Goal: Book appointment/travel/reservation

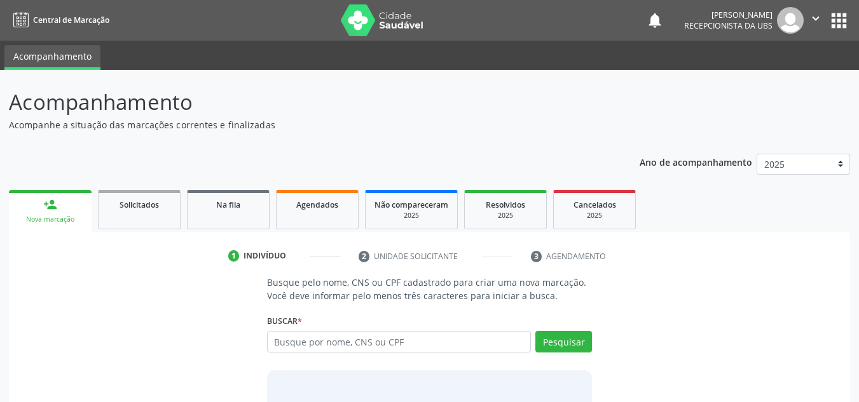
click at [271, 341] on input "text" at bounding box center [399, 342] width 264 height 22
type input "MARIA IVANI DESOUZA OLIVEIRA"
click at [559, 342] on button "Pesquisar" at bounding box center [563, 342] width 57 height 22
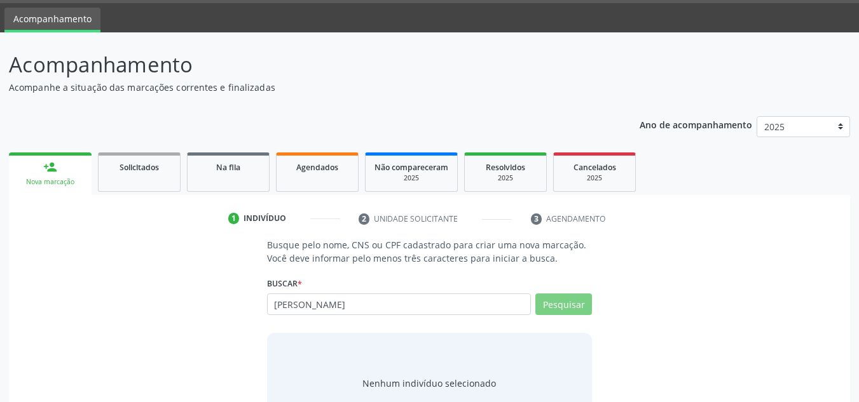
scroll to position [64, 0]
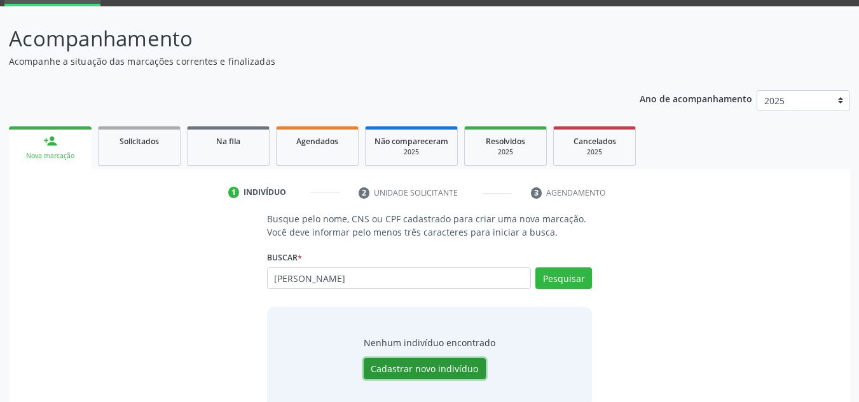
click at [410, 370] on button "Cadastrar novo indivíduo" at bounding box center [425, 370] width 122 height 22
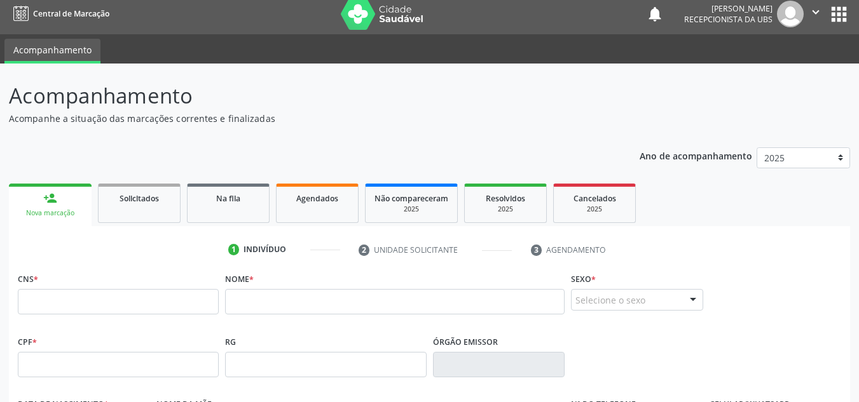
scroll to position [0, 0]
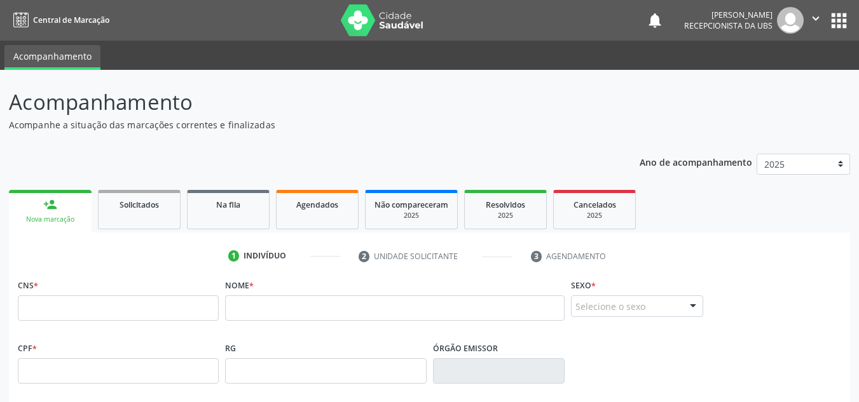
click at [48, 222] on div "Nova marcação" at bounding box center [50, 220] width 65 height 10
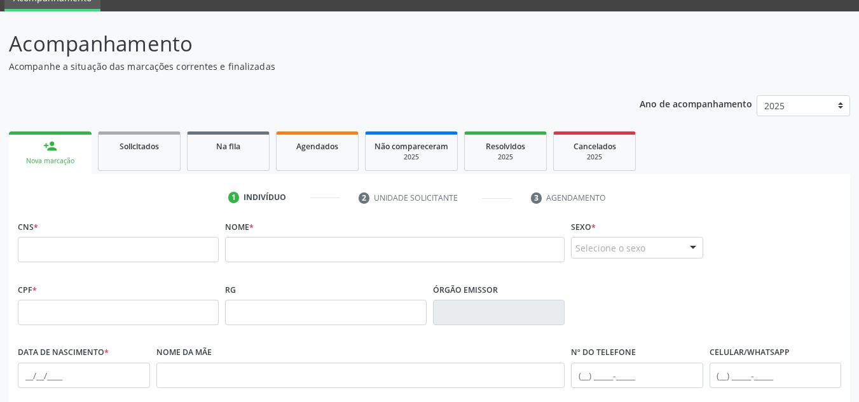
scroll to position [32, 0]
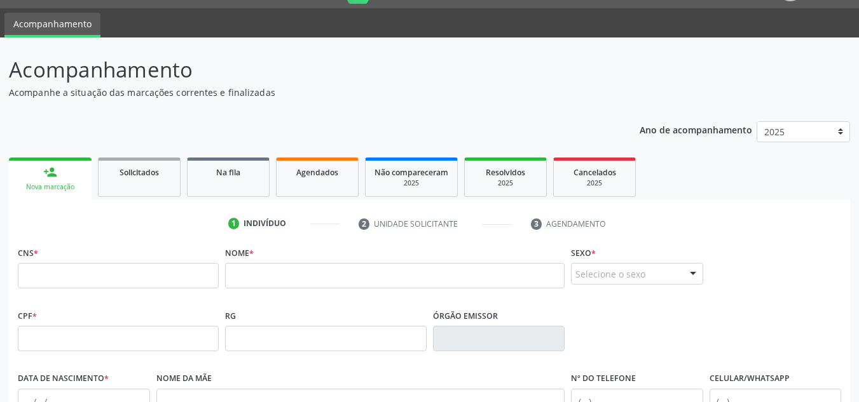
click at [38, 187] on div "Nova marcação" at bounding box center [50, 187] width 65 height 10
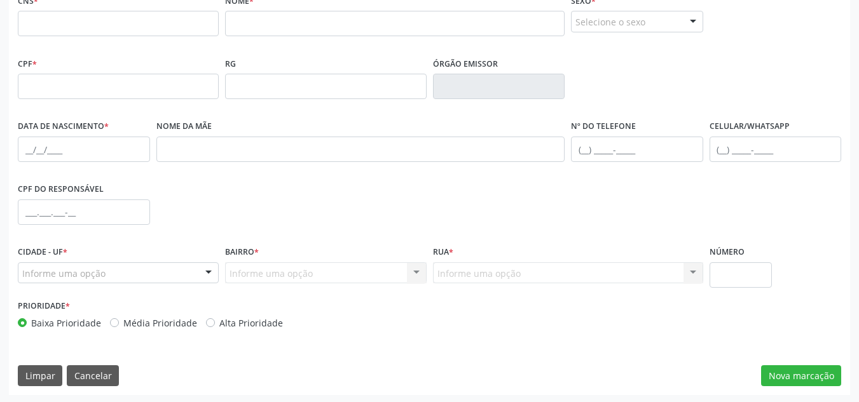
scroll to position [287, 0]
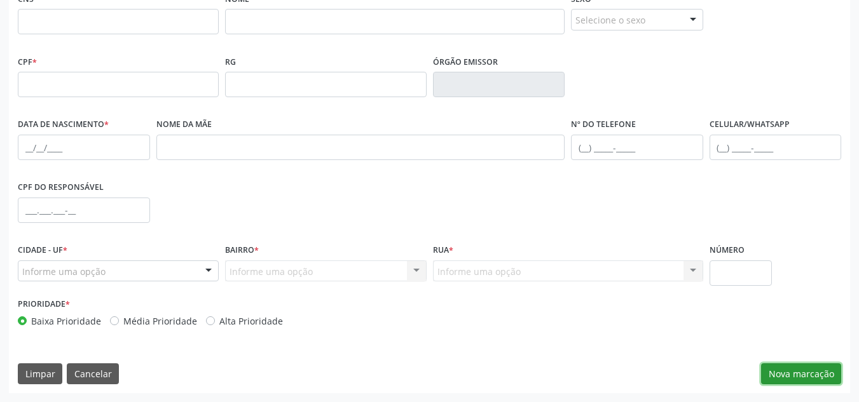
click at [786, 379] on button "Nova marcação" at bounding box center [801, 375] width 80 height 22
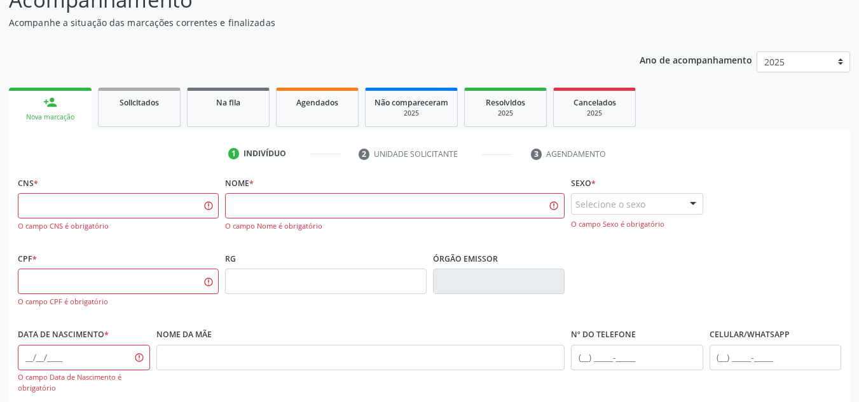
scroll to position [32, 0]
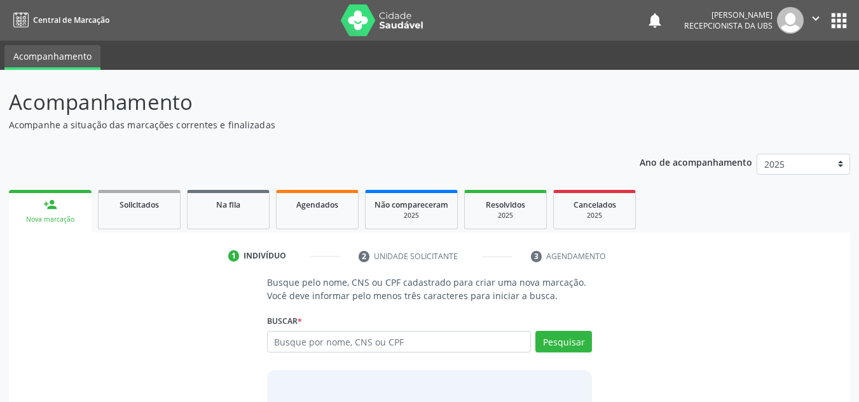
click at [277, 339] on input "text" at bounding box center [399, 342] width 264 height 22
click at [275, 338] on input "text" at bounding box center [399, 342] width 264 height 22
type input "MARIA IVANI DE SOUZA OLIVEORA"
click at [553, 346] on button "Pesquisar" at bounding box center [563, 342] width 57 height 22
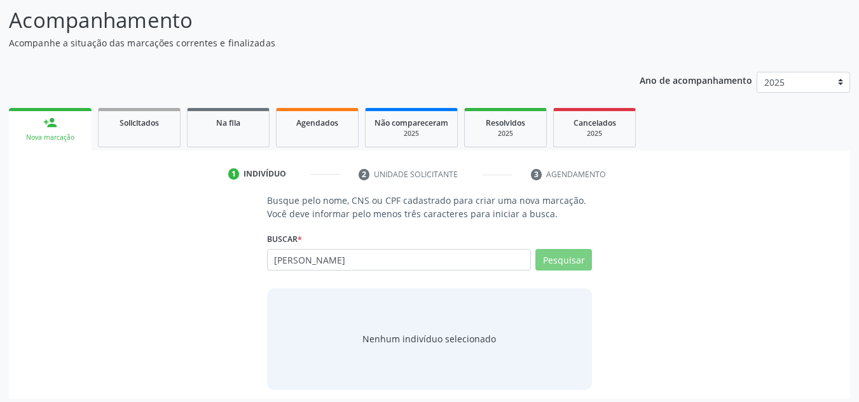
scroll to position [88, 0]
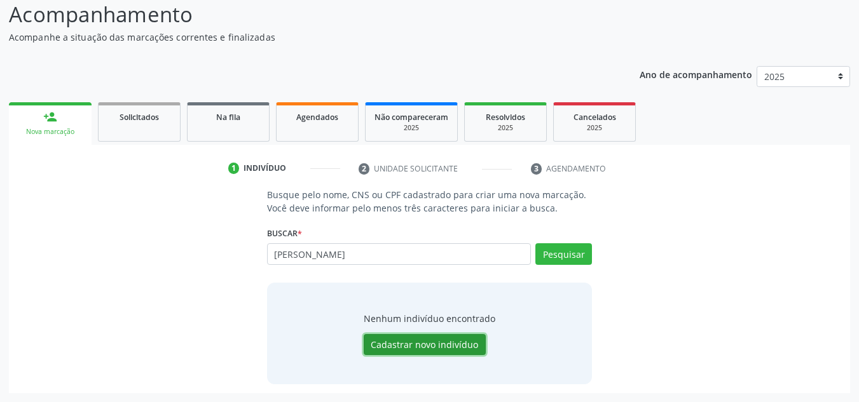
click at [393, 345] on button "Cadastrar novo indivíduo" at bounding box center [425, 345] width 122 height 22
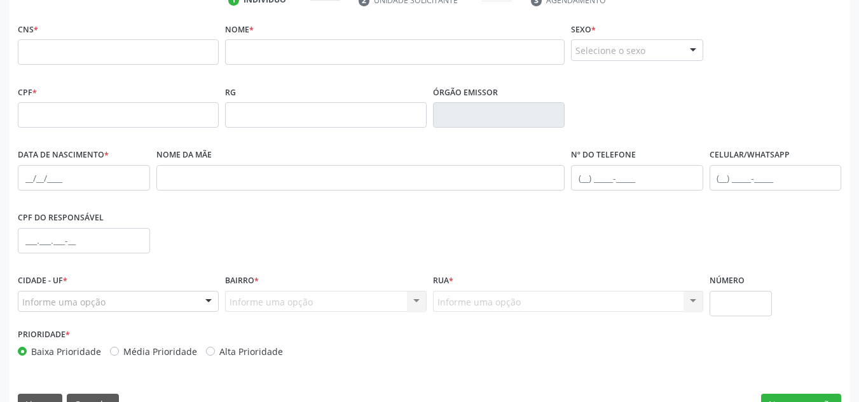
scroll to position [287, 0]
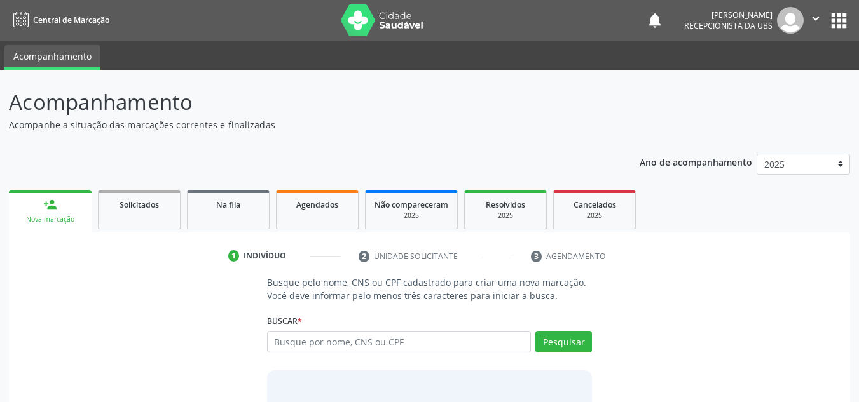
click at [276, 341] on input "text" at bounding box center [399, 342] width 264 height 22
type input "898002997550329"
click at [561, 341] on button "Pesquisar" at bounding box center [563, 342] width 57 height 22
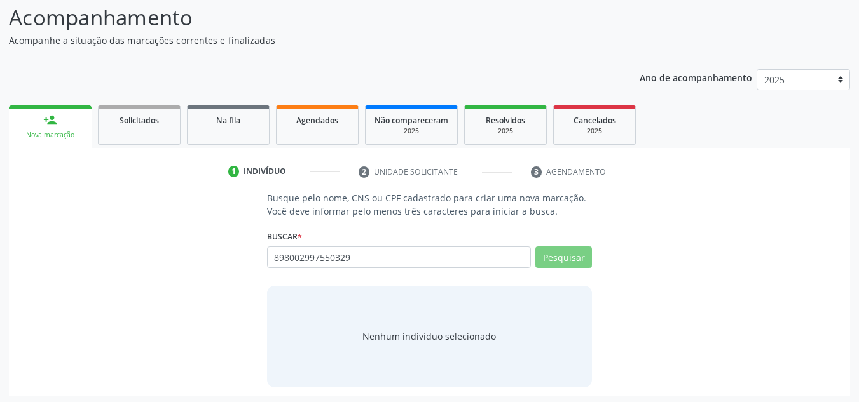
scroll to position [88, 0]
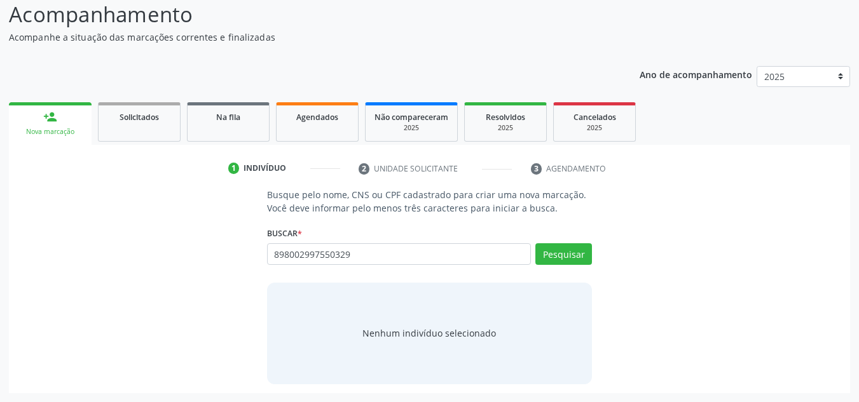
click at [387, 339] on div "Nenhum indivíduo selecionado" at bounding box center [428, 333] width 133 height 13
click at [561, 257] on button "Pesquisar" at bounding box center [563, 254] width 57 height 22
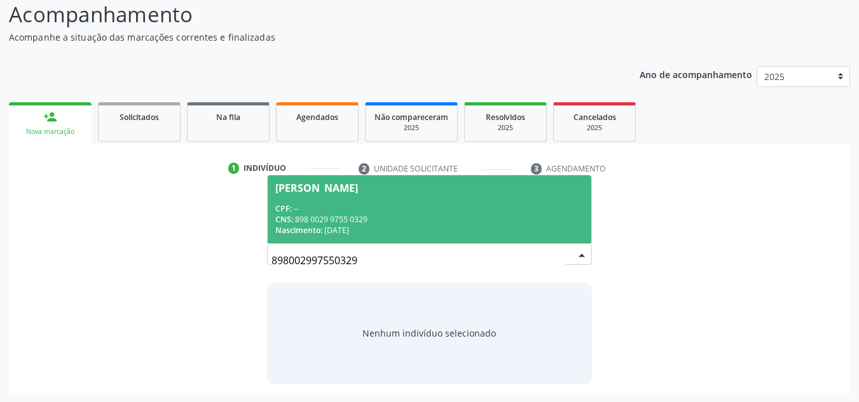
click at [358, 191] on div "[PERSON_NAME]" at bounding box center [316, 188] width 83 height 10
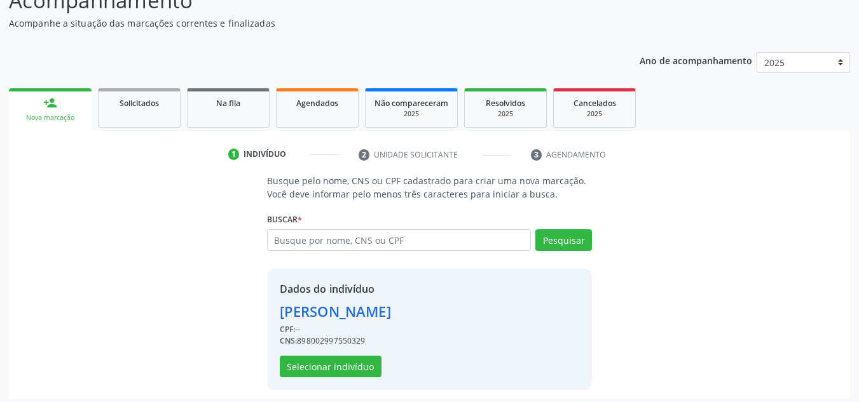
scroll to position [107, 0]
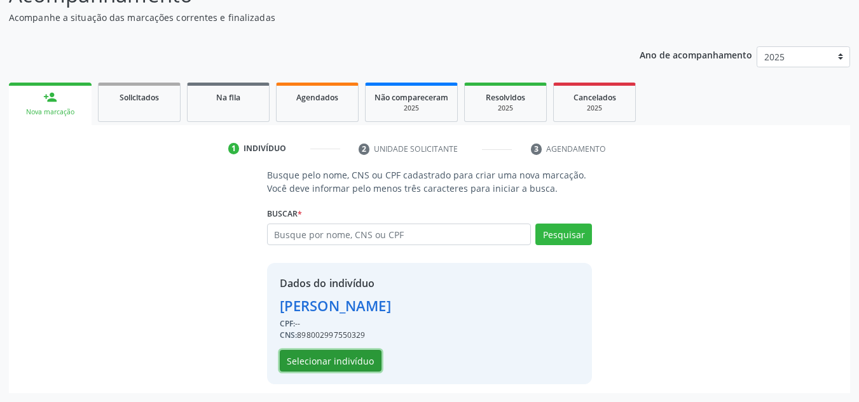
click at [306, 367] on button "Selecionar indivíduo" at bounding box center [331, 361] width 102 height 22
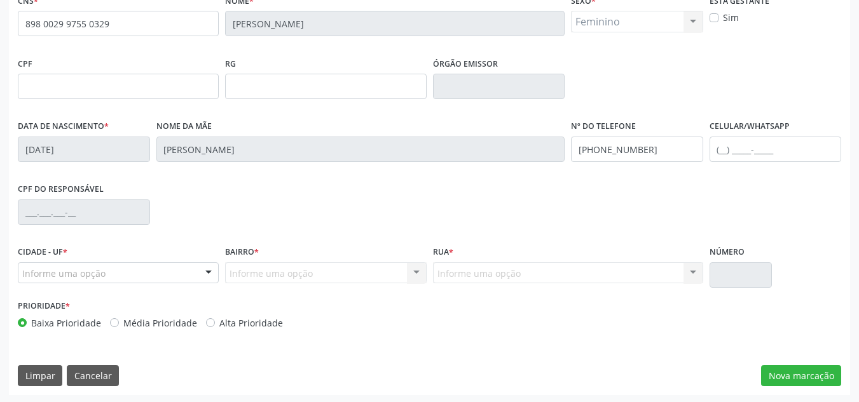
scroll to position [287, 0]
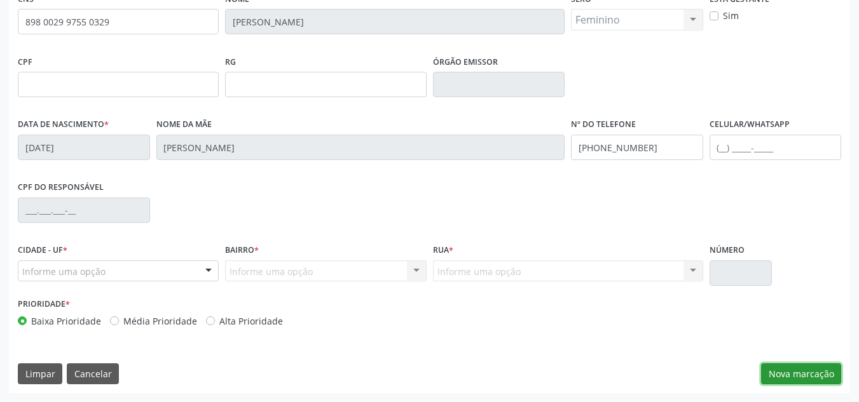
click at [801, 379] on button "Nova marcação" at bounding box center [801, 375] width 80 height 22
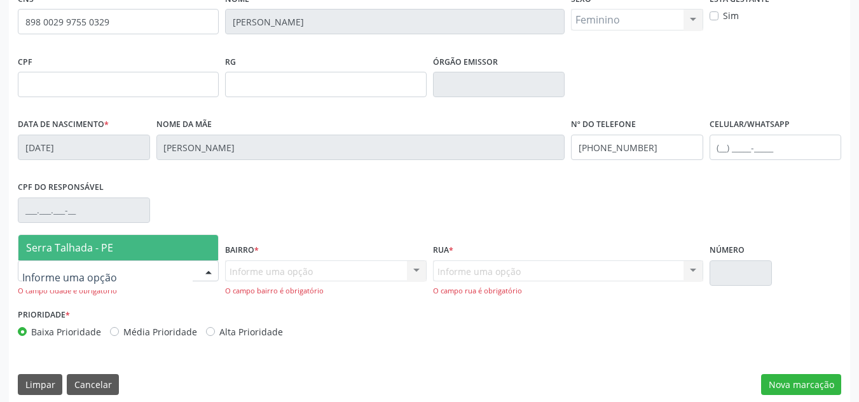
click at [38, 254] on span "Serra Talhada - PE" at bounding box center [69, 248] width 87 height 14
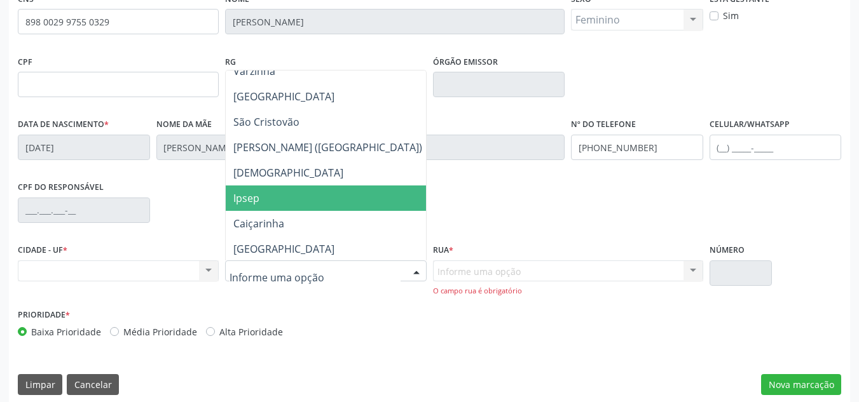
scroll to position [318, 0]
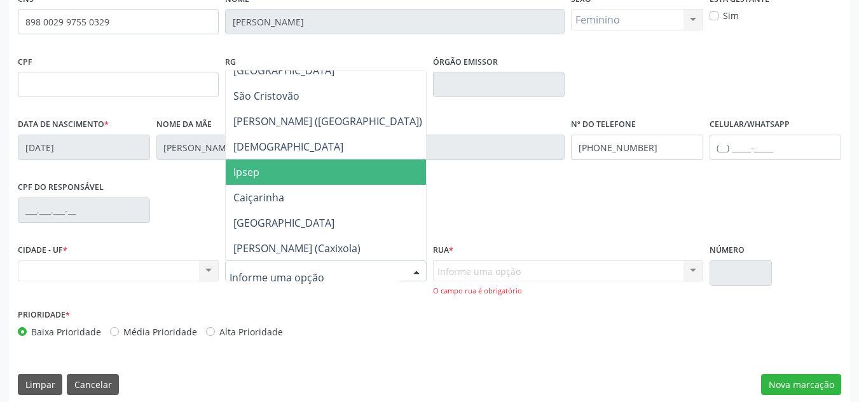
click at [256, 174] on span "Ipsep" at bounding box center [246, 172] width 26 height 14
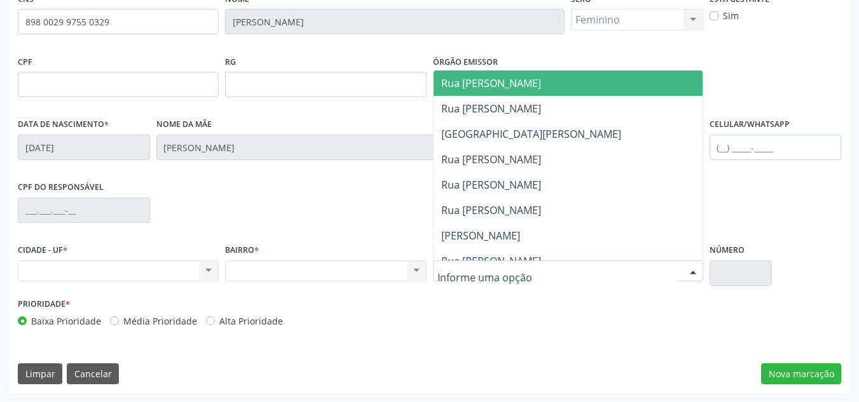
click at [484, 88] on span "Rua [PERSON_NAME]" at bounding box center [491, 83] width 100 height 14
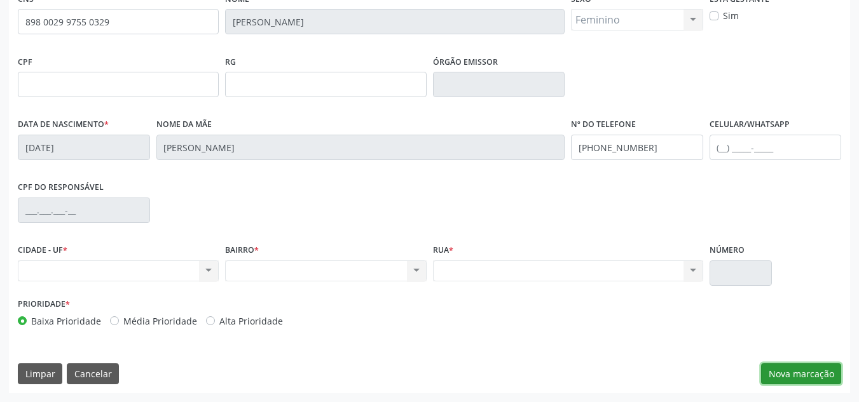
click at [790, 378] on button "Nova marcação" at bounding box center [801, 375] width 80 height 22
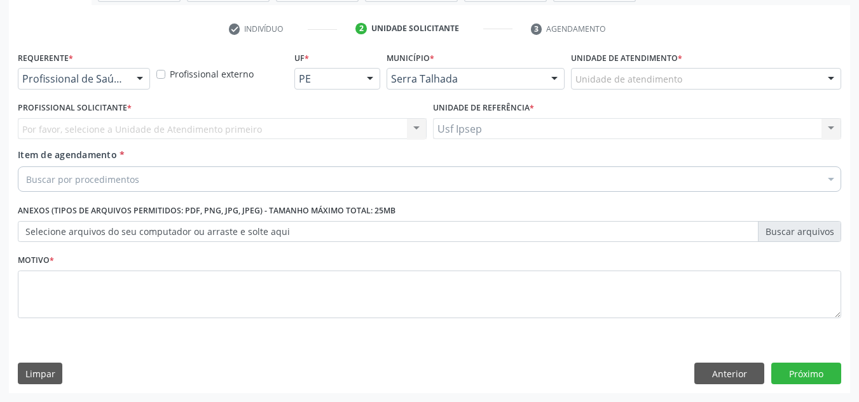
click at [143, 79] on div at bounding box center [139, 80] width 19 height 22
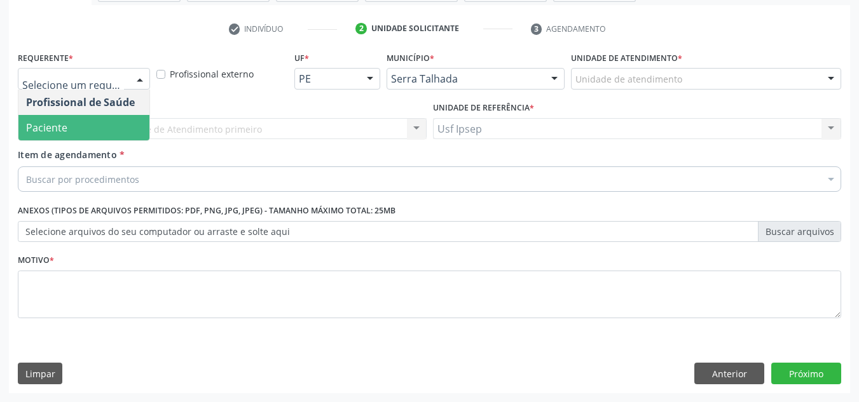
click at [106, 133] on span "Paciente" at bounding box center [83, 127] width 131 height 25
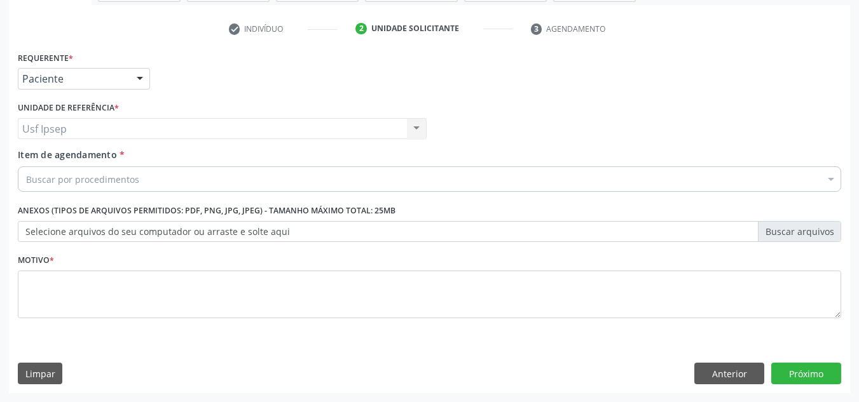
click at [37, 162] on div "Item de agendamento * Buscar por procedimentos Selecionar todos 0304070076 - .Q…" at bounding box center [429, 168] width 823 height 40
click at [33, 158] on span "Item de agendamento" at bounding box center [67, 155] width 99 height 12
click at [26, 167] on input "Item de agendamento *" at bounding box center [26, 179] width 0 height 25
click at [24, 158] on span "Item de agendamento" at bounding box center [67, 155] width 99 height 12
click at [26, 167] on input "Item de agendamento *" at bounding box center [26, 179] width 0 height 25
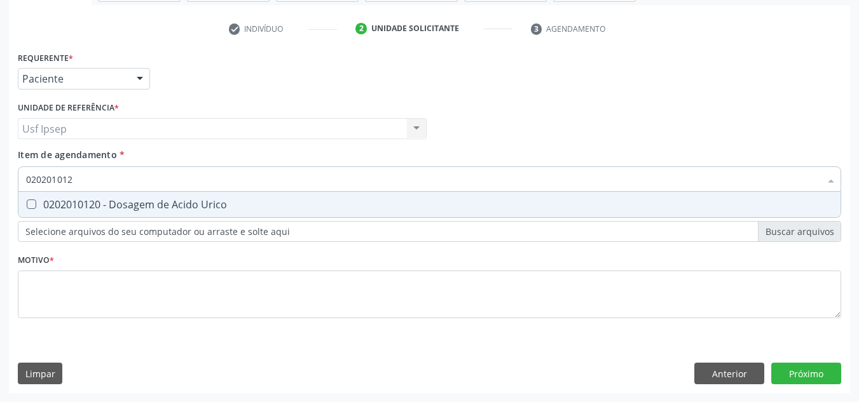
type input "0202010120"
click at [31, 209] on Urico at bounding box center [32, 205] width 10 height 10
click at [27, 209] on Urico "checkbox" at bounding box center [22, 204] width 8 height 8
checkbox Urico "true"
click at [77, 179] on input "0202010120" at bounding box center [423, 179] width 794 height 25
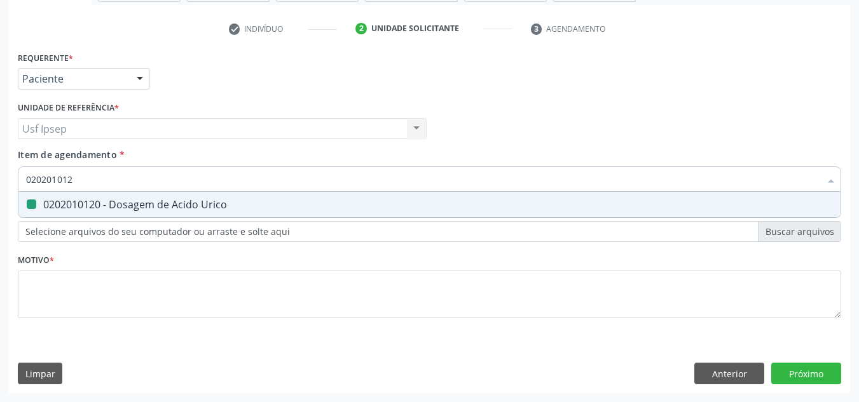
type input "02020101"
checkbox Urico "false"
type input "0"
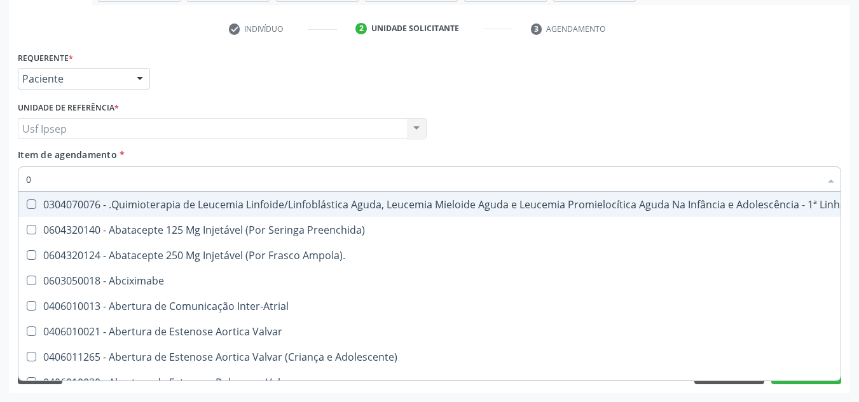
type input "02"
checkbox Drogas "true"
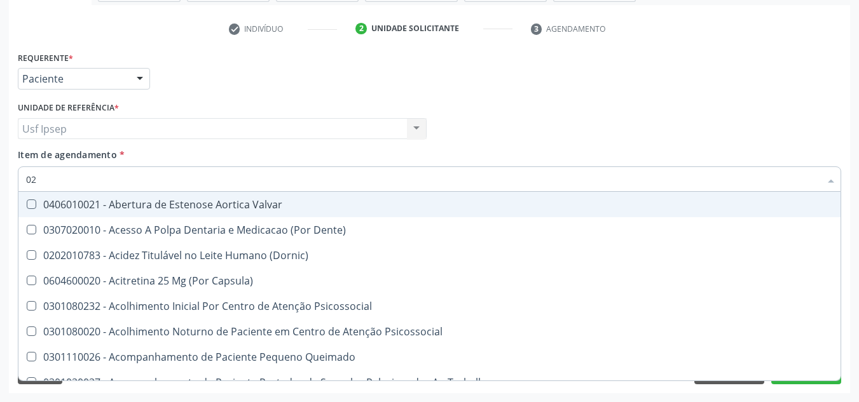
type input "020"
checkbox Intra-Aortico "true"
checkbox Urico "false"
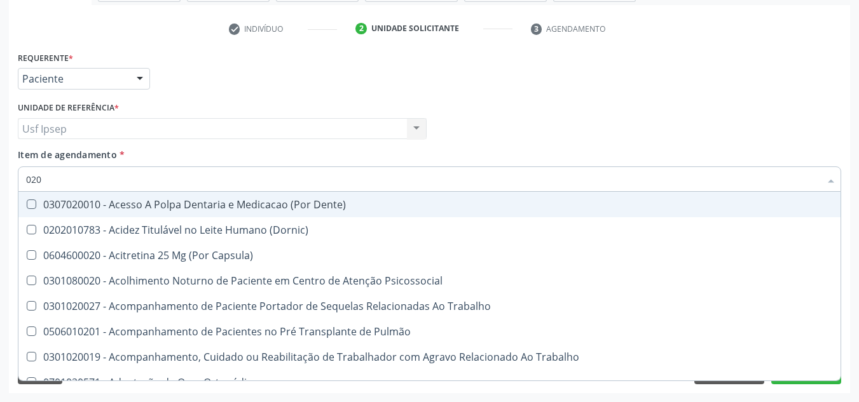
type input "0202"
checkbox População "true"
checkbox Urico "false"
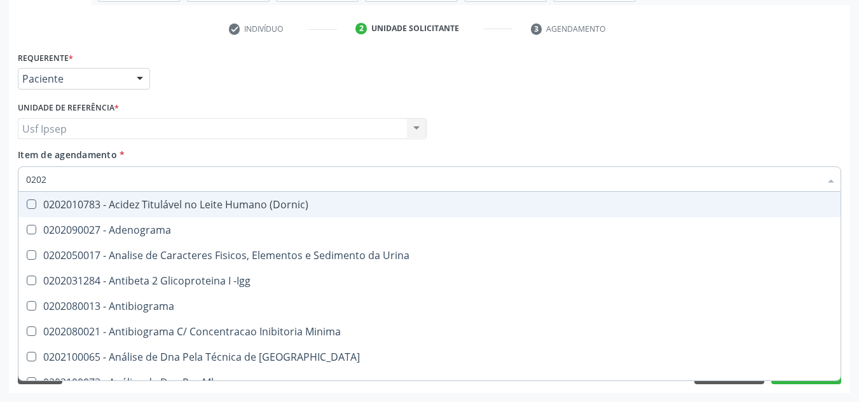
type input "02020"
checkbox Organicos "true"
checkbox Urico "false"
type input "020201"
checkbox Osmolar "true"
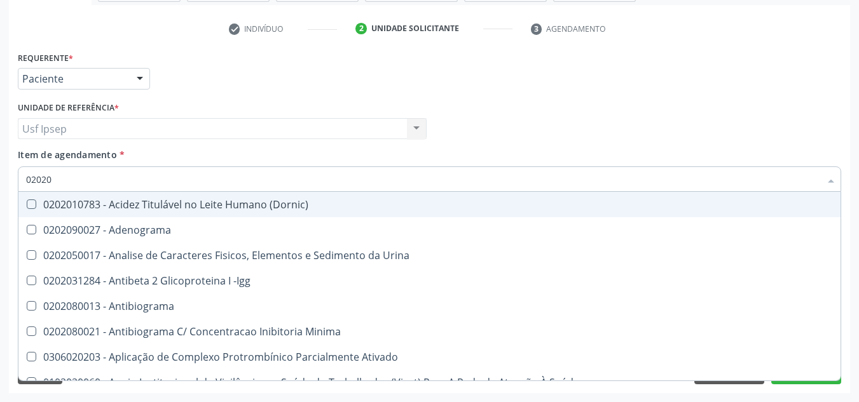
checkbox Urico "false"
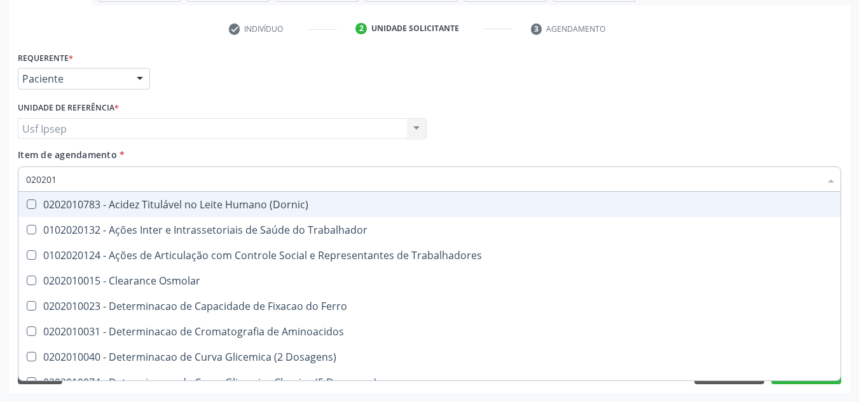
type input "0202010"
checkbox Ativada\) "true"
checkbox Urico "false"
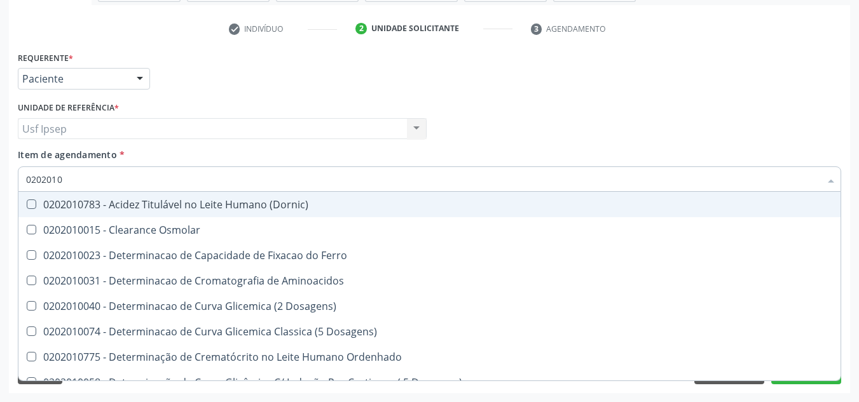
type input "02020101"
checkbox Ferro "true"
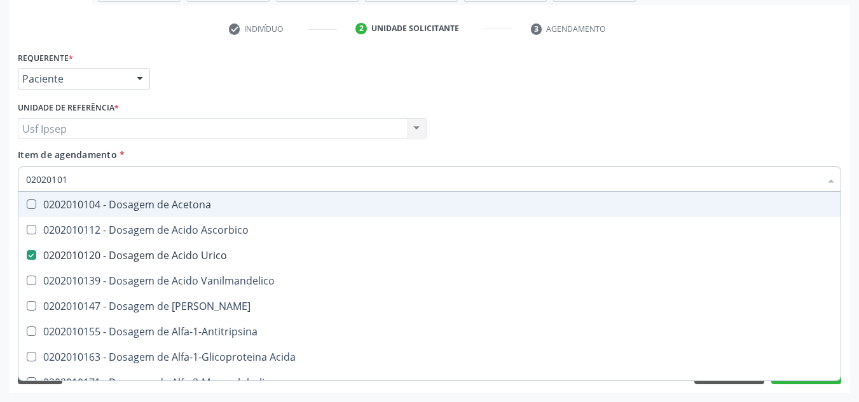
type input "0202010"
checkbox Urico "false"
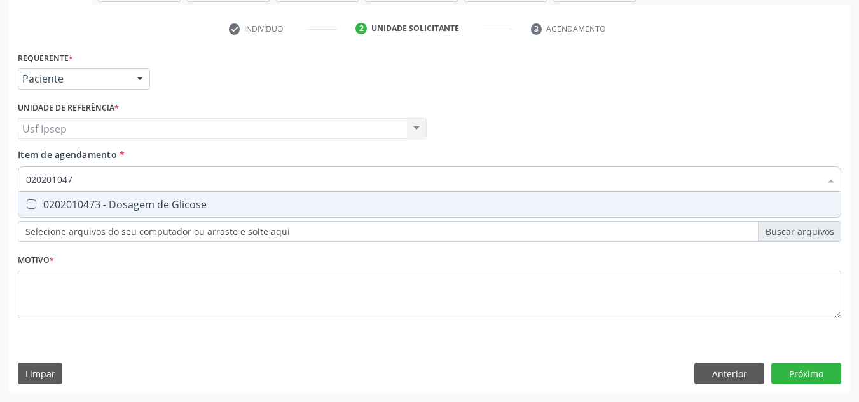
type input "0202010473"
click at [34, 205] on Glicose at bounding box center [32, 205] width 10 height 10
click at [27, 205] on Glicose "checkbox" at bounding box center [22, 204] width 8 height 8
checkbox Glicose "true"
click at [77, 181] on input "0202010473" at bounding box center [423, 179] width 794 height 25
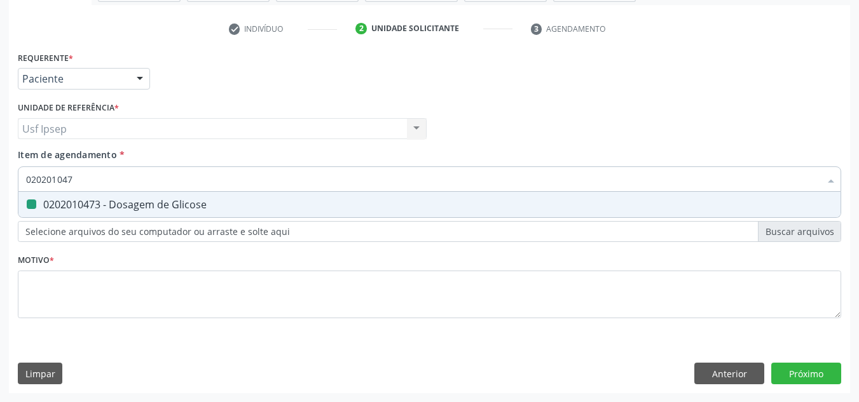
type input "02020104"
checkbox Glicose "false"
type input "0"
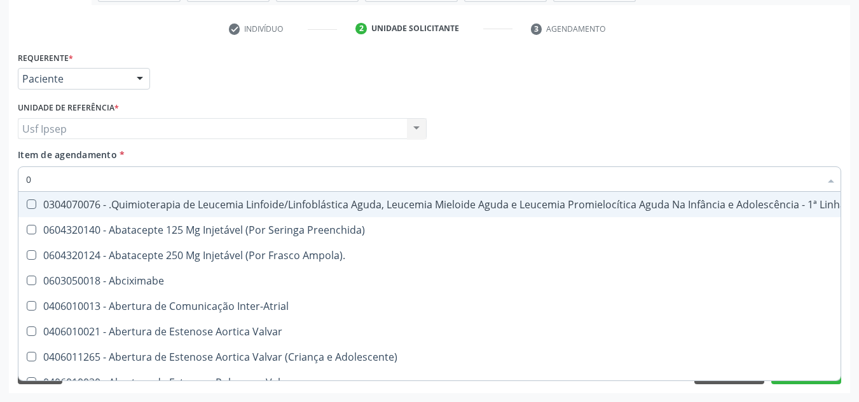
type input "02"
checkbox Drogas "true"
checkbox Coclear "true"
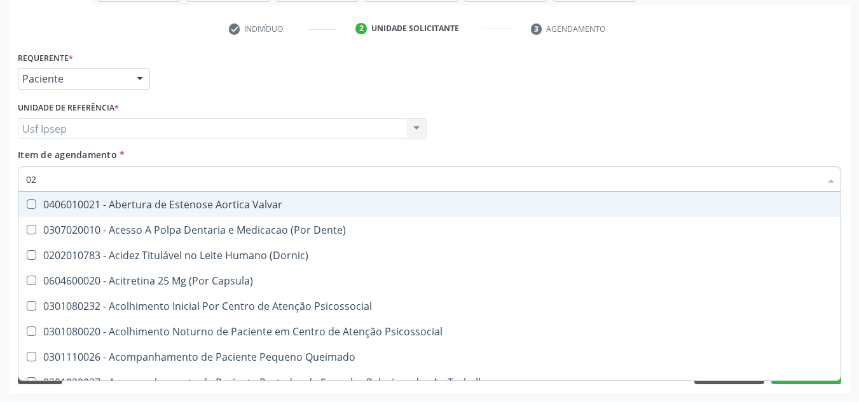
type input "020"
checkbox Intra-Aortico "true"
checkbox \(Qualitativo\) "true"
checkbox Urico "false"
checkbox Glicose "false"
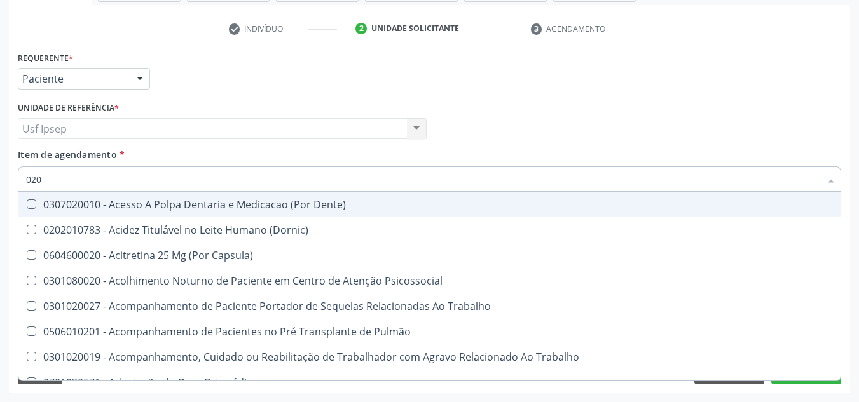
type input "0202"
checkbox População "true"
checkbox Laser "true"
checkbox Urico "false"
checkbox Glicose "false"
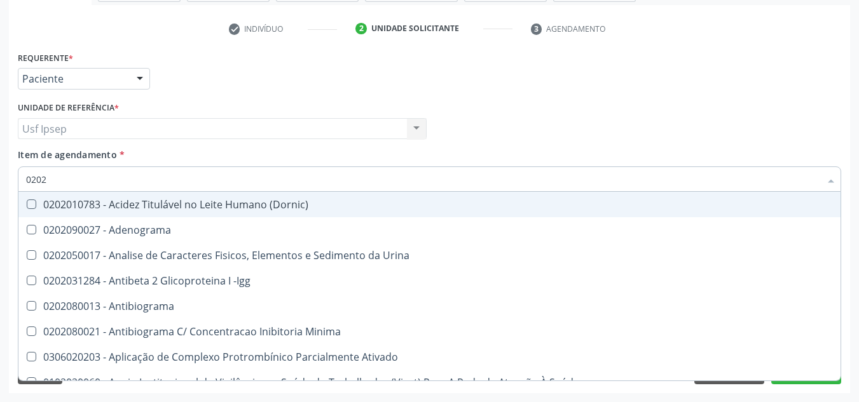
type input "02020"
checkbox Urico "true"
checkbox Igm "false"
checkbox Glicose "true"
checkbox Lactato "false"
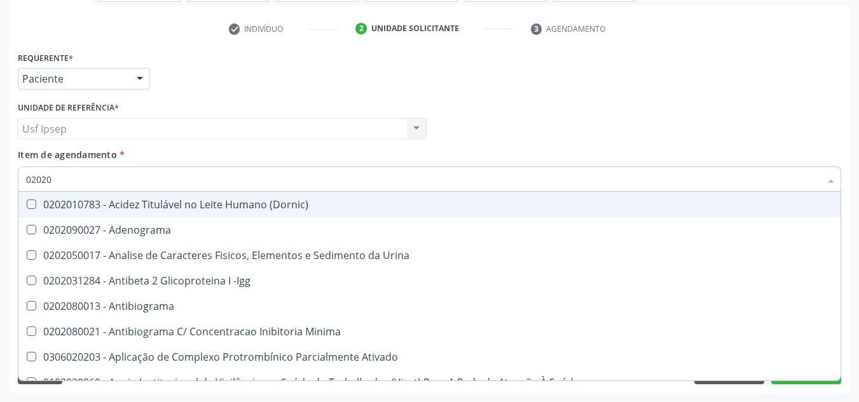
type input "020201"
checkbox Osmolar "true"
checkbox T3 "true"
checkbox Urico "false"
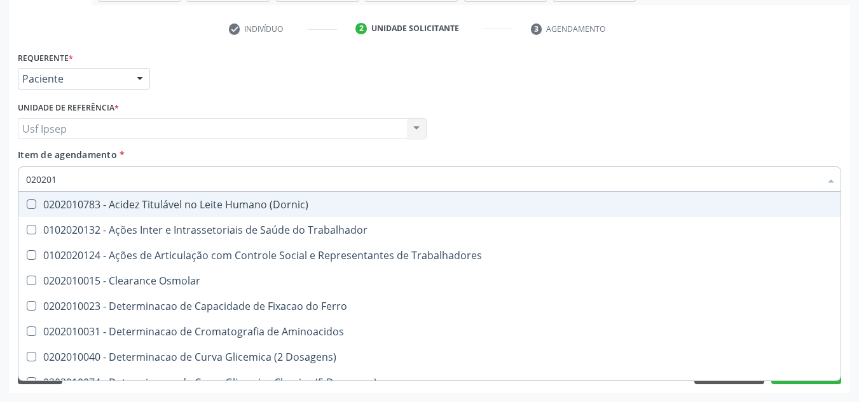
type input "0202010"
checkbox Ativada\) "true"
checkbox Urico "false"
checkbox II "true"
checkbox Glicose "false"
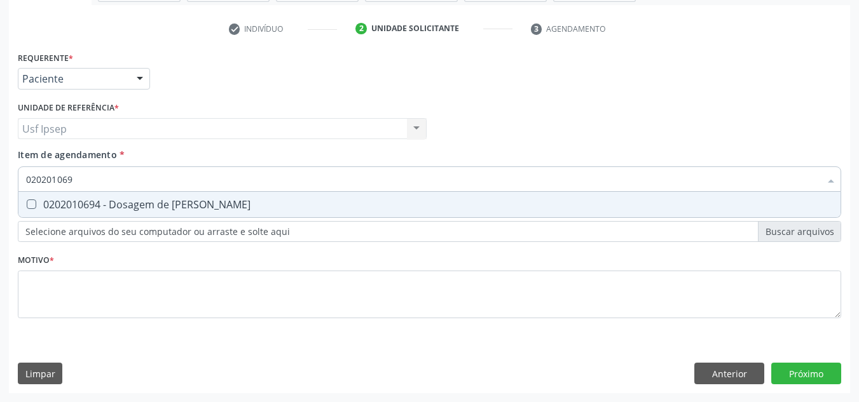
type input "0202010694"
click at [33, 207] on Ureia at bounding box center [32, 205] width 10 height 10
click at [27, 207] on Ureia "checkbox" at bounding box center [22, 204] width 8 height 8
checkbox Ureia "true"
click at [79, 180] on input "0202010694" at bounding box center [423, 179] width 794 height 25
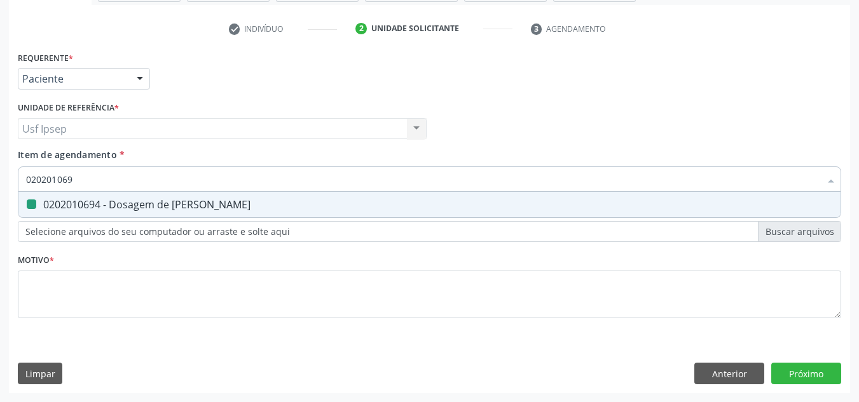
type input "02020106"
checkbox Ureia "false"
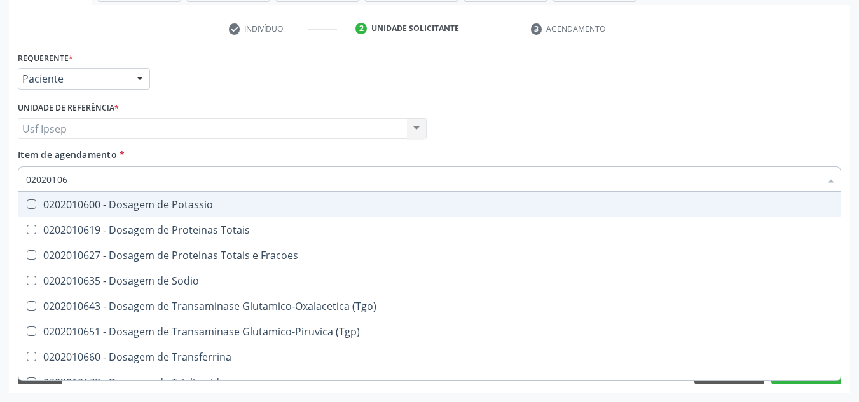
type input "0202010"
checkbox Ureia "false"
type input "0"
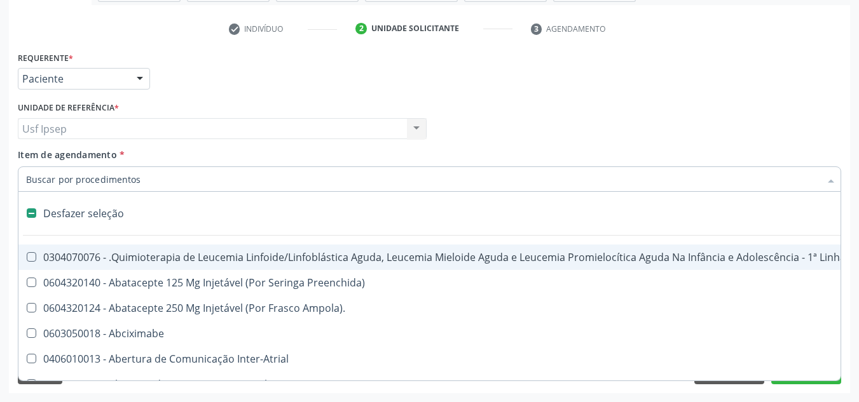
click at [24, 174] on div at bounding box center [429, 179] width 823 height 25
checkbox Preenchida\) "true"
checkbox Ampola\)\ "true"
checkbox Abciximabe "true"
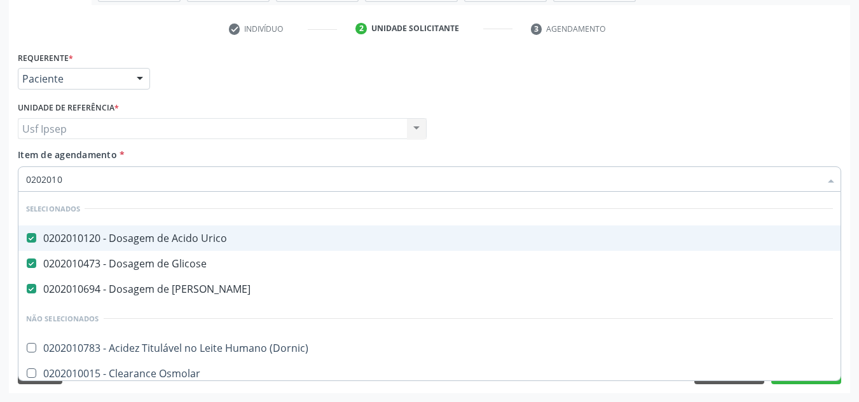
type input "02020103"
checkbox Urico "false"
checkbox Glicose "false"
checkbox Ureia "false"
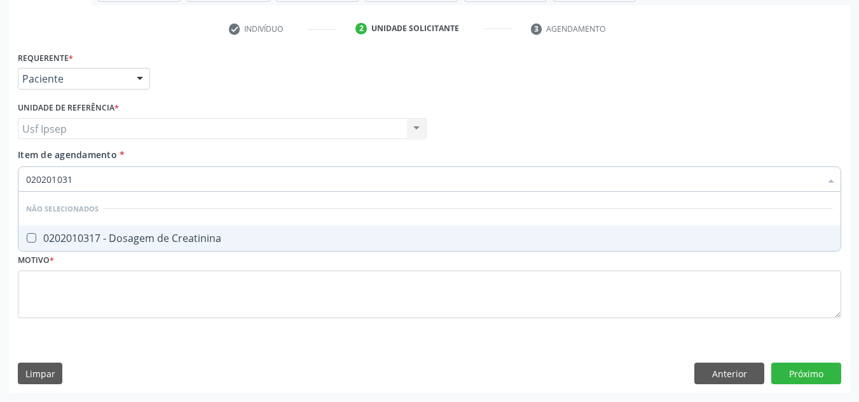
type input "0202010317"
click at [33, 235] on Creatinina at bounding box center [32, 238] width 10 height 10
click at [27, 235] on Creatinina "checkbox" at bounding box center [22, 238] width 8 height 8
checkbox Creatinina "true"
click at [79, 179] on input "0202010317" at bounding box center [423, 179] width 794 height 25
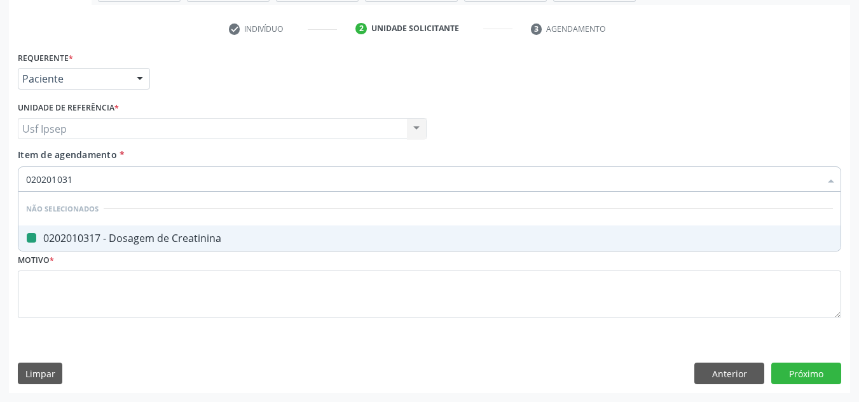
type input "02020103"
checkbox Creatinina "false"
type input "020201"
checkbox Creatinina "true"
type input "0"
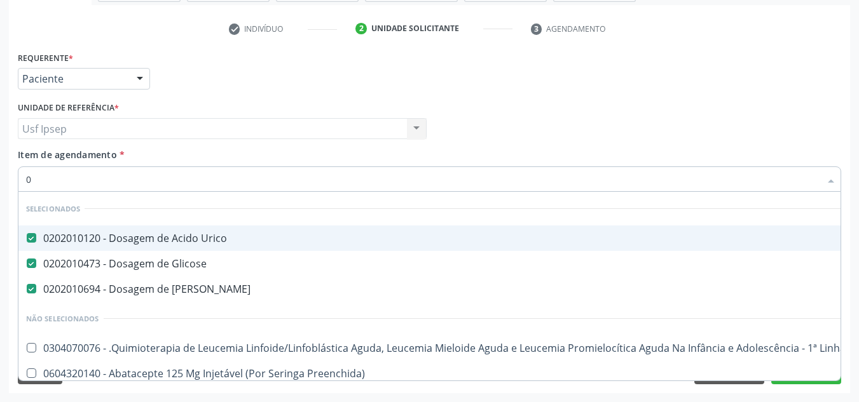
type input "02"
checkbox Extremidades "true"
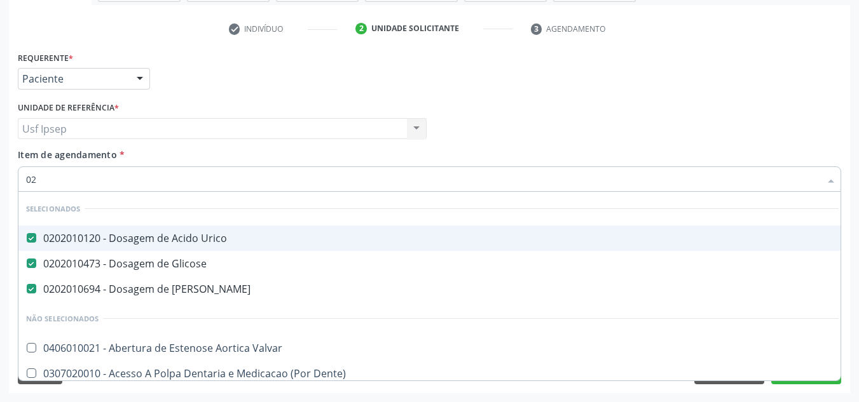
type input "020"
checkbox Descompressiva "true"
checkbox Creatinina "false"
type input "0202"
checkbox Aberto\) "true"
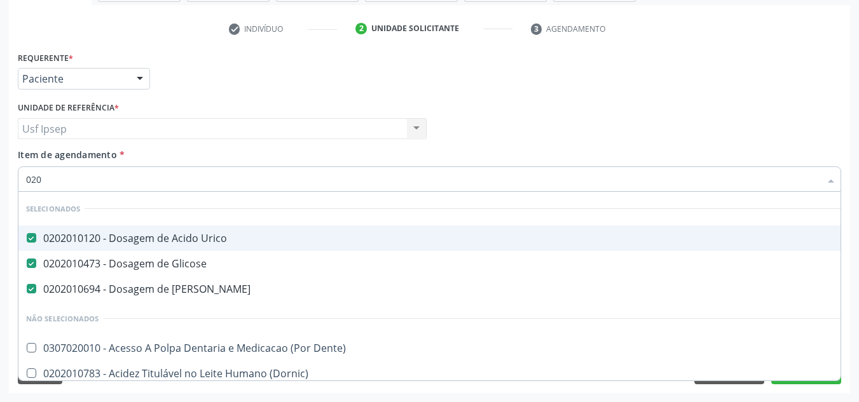
checkbox Creatinina "false"
type input "02020"
checkbox Calcio "true"
checkbox Creatinina "false"
type input "020202"
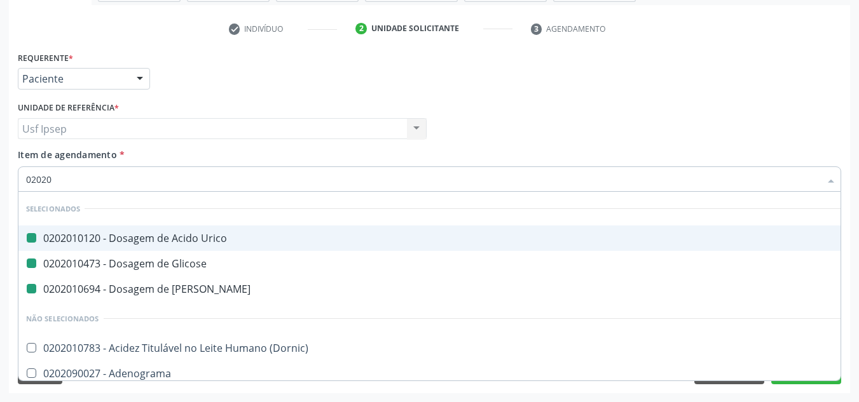
checkbox Urico "false"
checkbox Glicose "false"
checkbox Ureia "false"
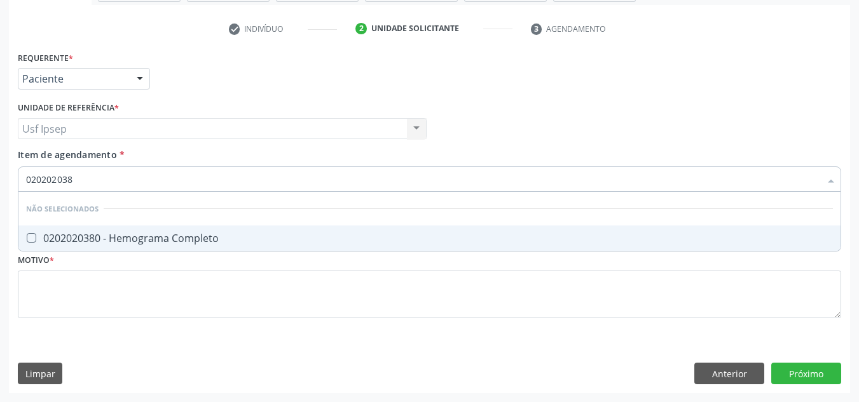
type input "0202020380"
click at [32, 240] on Completo at bounding box center [32, 238] width 10 height 10
click at [27, 240] on Completo "checkbox" at bounding box center [22, 238] width 8 height 8
checkbox Completo "true"
click at [81, 179] on input "0202020380" at bounding box center [423, 179] width 794 height 25
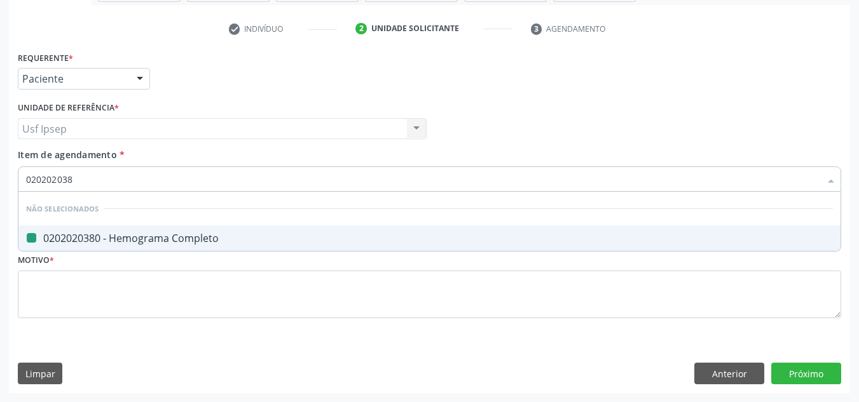
type input "02020203"
checkbox Completo "false"
type input "0"
checkbox Completo "true"
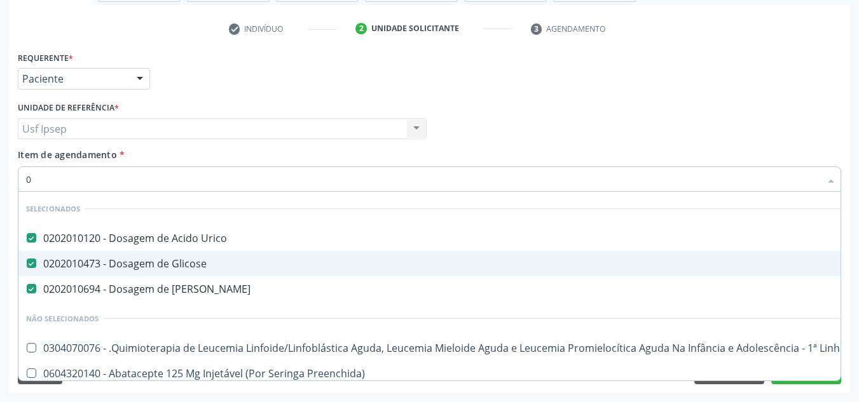
type input "02"
checkbox Extremidades "true"
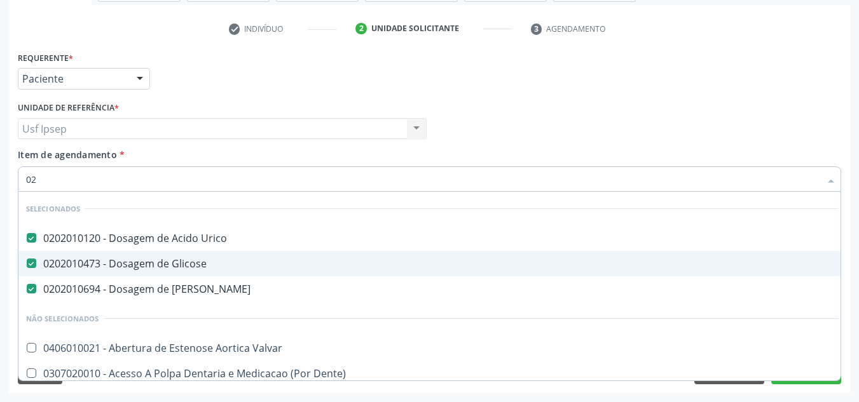
type input "020"
checkbox Descompressiva "true"
checkbox Creatinina "false"
checkbox Triglicerideos "true"
type input "0202"
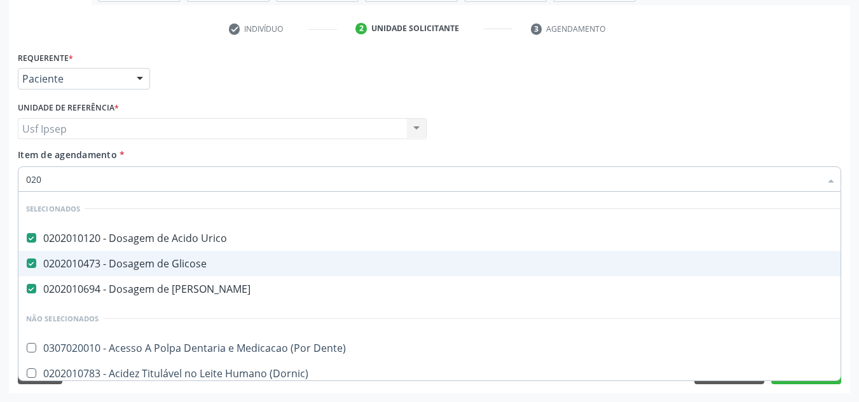
checkbox Aberto\) "true"
checkbox Colo "true"
checkbox Creatinina "false"
type input "02020"
checkbox Calcio "true"
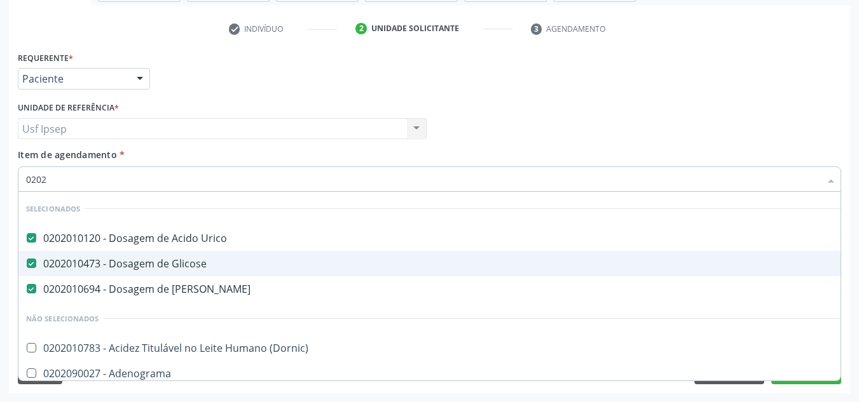
checkbox Creatinina "false"
checkbox Zinco "true"
checkbox Completo "false"
type input "020201"
checkbox Creatinina "true"
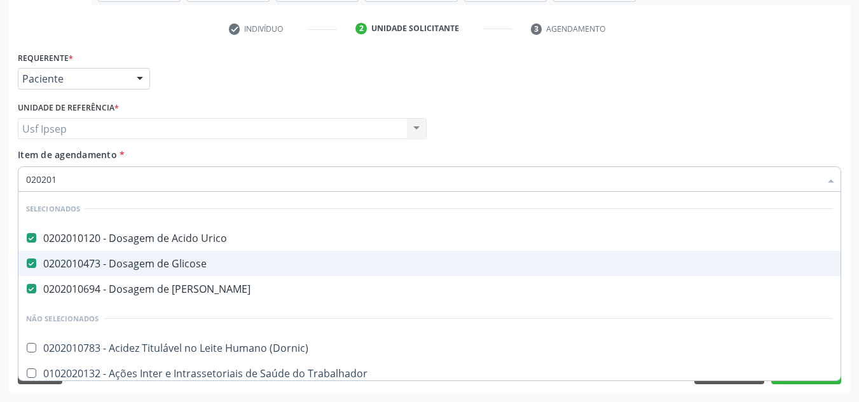
type input "0202010"
checkbox Ionizavel "true"
checkbox Creatinina "false"
type input "02020106"
checkbox Ureia "false"
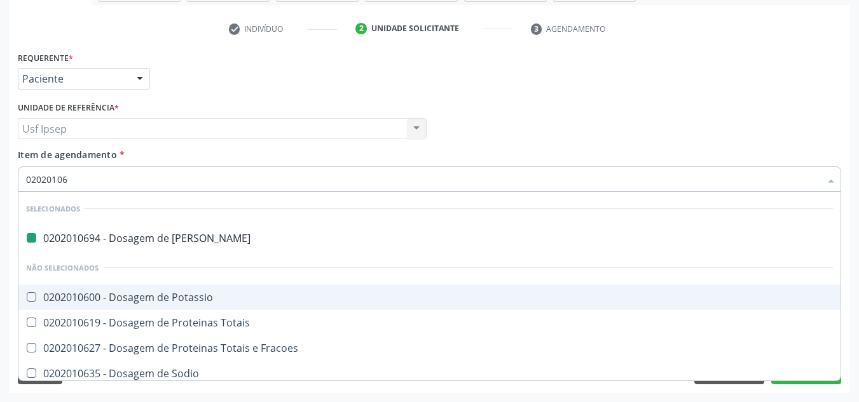
type input "020201067"
checkbox Ureia "false"
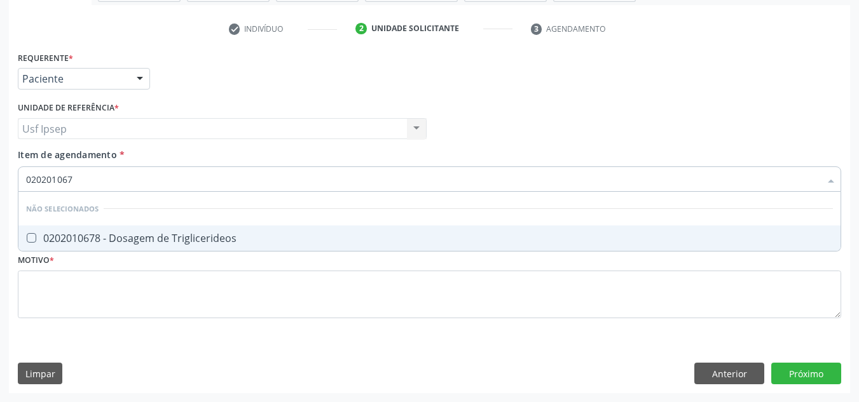
type input "0202010678"
drag, startPoint x: 29, startPoint y: 238, endPoint x: 69, endPoint y: 257, distance: 44.6
click at [29, 238] on Triglicerideos at bounding box center [32, 238] width 10 height 10
click at [27, 238] on Triglicerideos "checkbox" at bounding box center [22, 238] width 8 height 8
checkbox Triglicerideos "true"
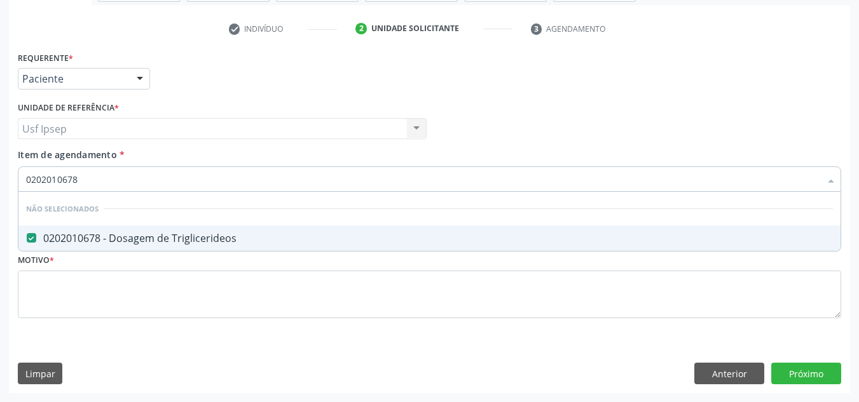
click at [79, 177] on input "0202010678" at bounding box center [423, 179] width 794 height 25
type input "0"
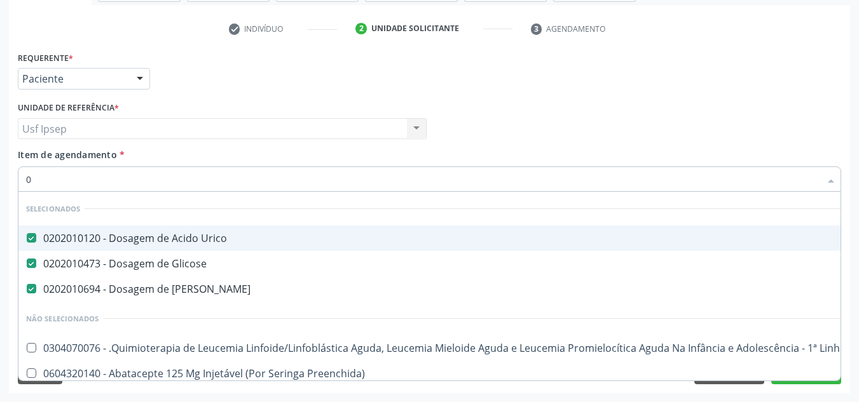
type input "02"
checkbox Extremidades "true"
checkbox Ml\) "true"
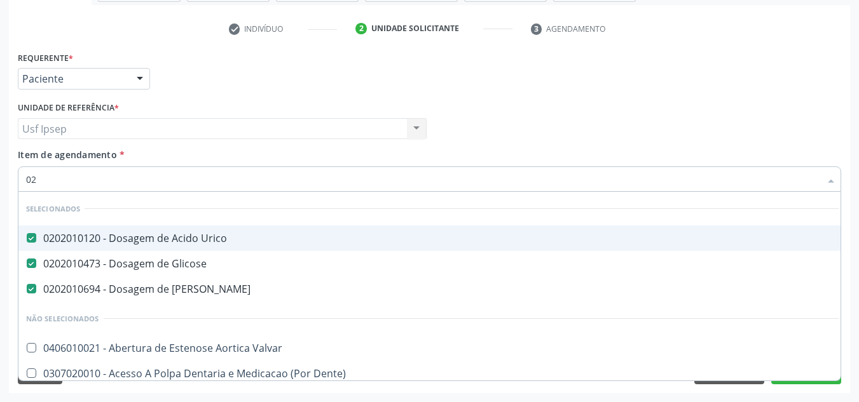
type input "020"
checkbox Descompressiva "true"
checkbox Pediátrico "true"
checkbox Creatinina "false"
type input "0202"
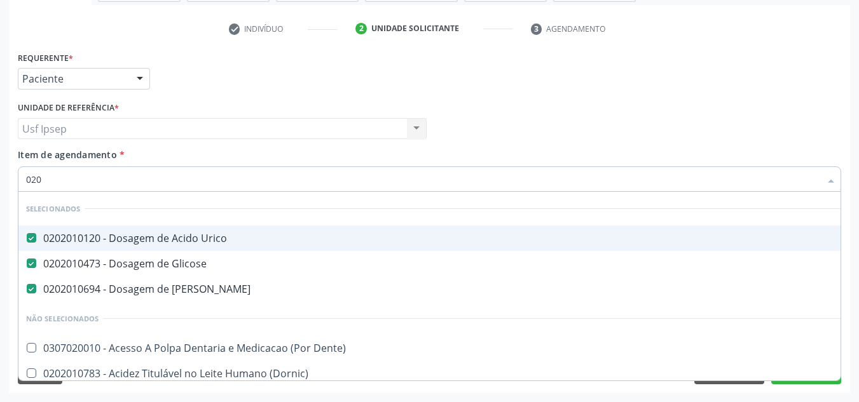
checkbox Aberto\) "true"
checkbox 67 "true"
checkbox Colo "true"
checkbox Creatinina "false"
type input "02020"
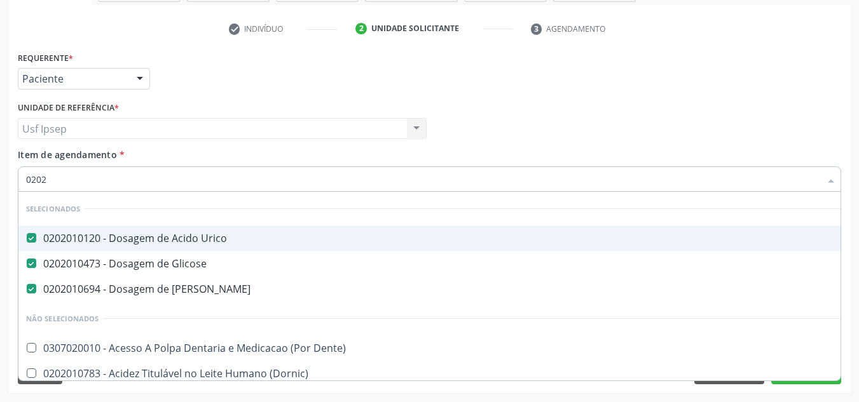
checkbox Anal "true"
checkbox Aberto\) "false"
checkbox Ativa "true"
checkbox 67 "false"
checkbox Escrotal "true"
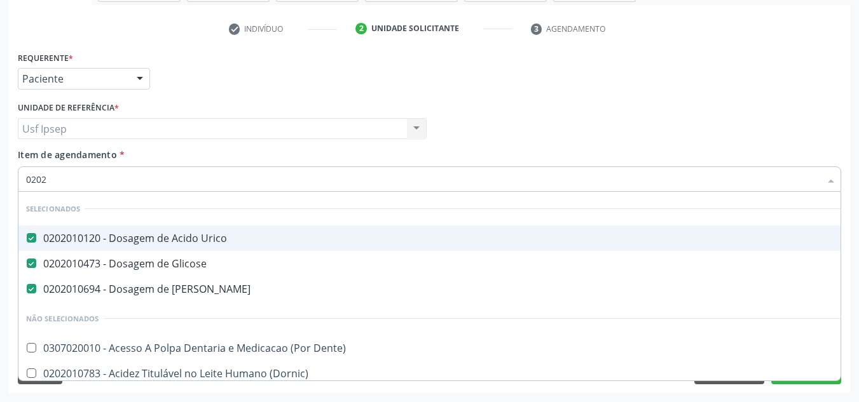
checkbox Colo "false"
type input "020201"
checkbox Gestante "true"
checkbox D "true"
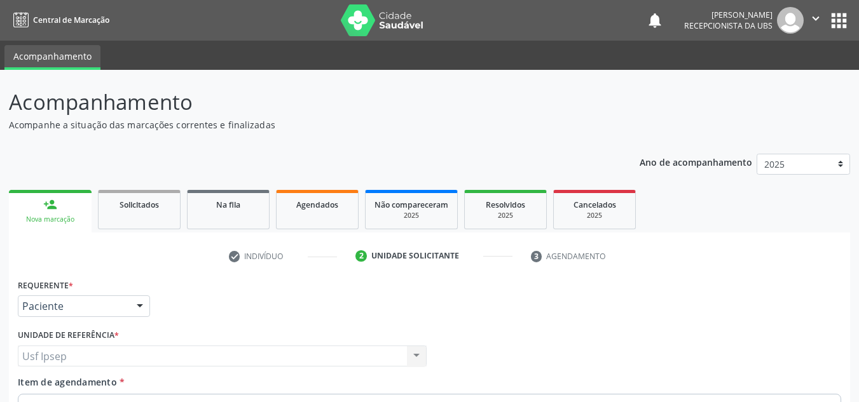
scroll to position [228, 0]
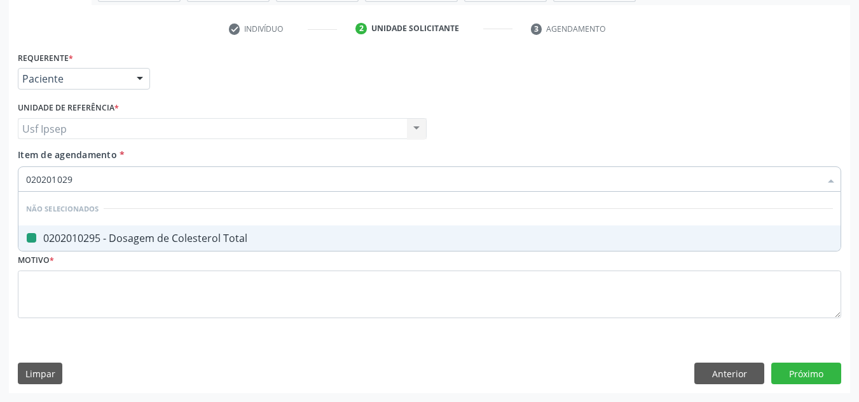
type input "02020102"
checkbox Total "false"
type input "020201"
checkbox Total "true"
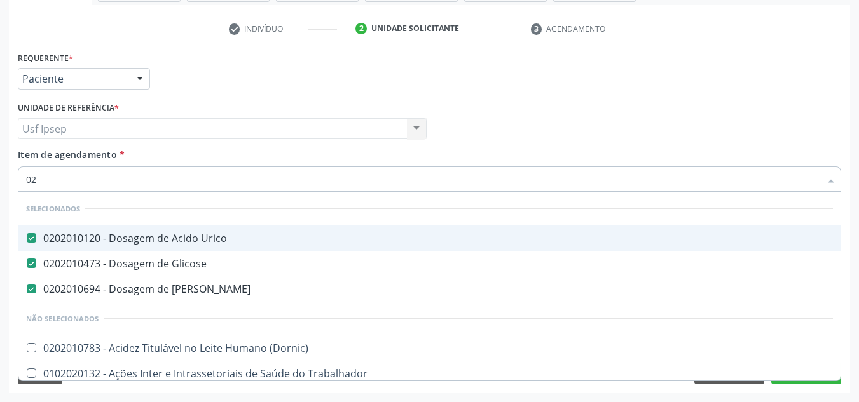
type input "0"
checkbox Trabalhadores "false"
checkbox Alfa-2-Macroglobulina "false"
checkbox Total "false"
checkbox Creatinina "false"
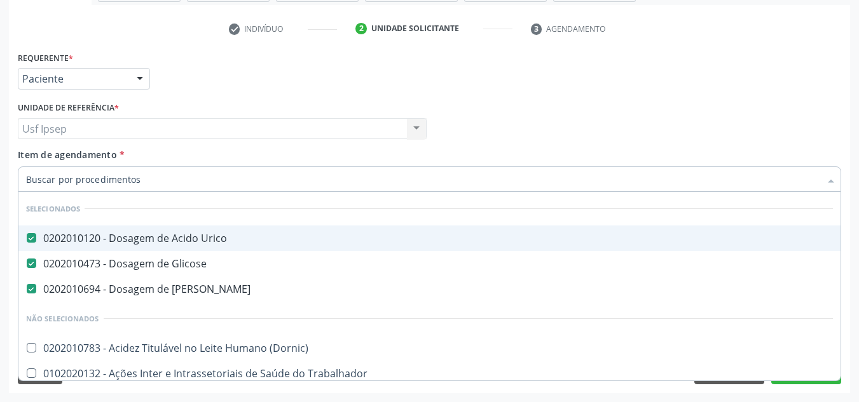
checkbox Fosforo "false"
checkbox Galactose "false"
checkbox Piruvato "false"
checkbox \(Tgo\) "false"
checkbox \(Tgp\) "false"
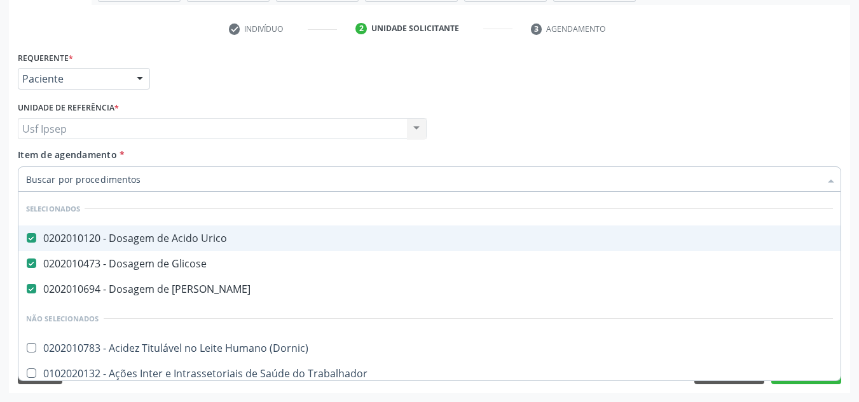
checkbox Triglicerideos "false"
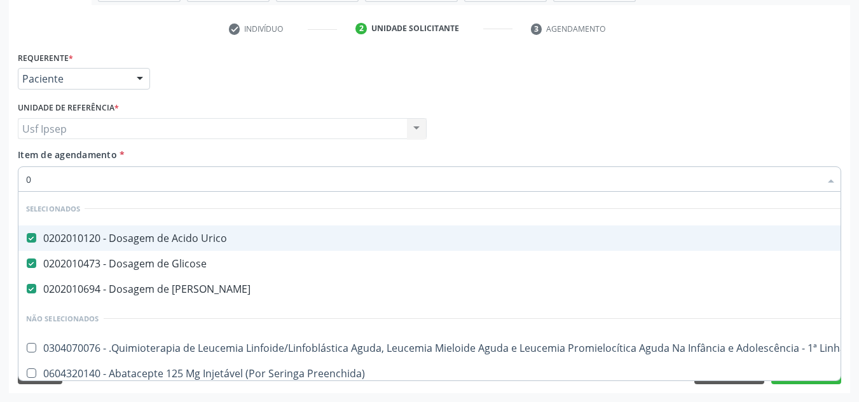
type input "02"
checkbox Coração "true"
checkbox Urina "false"
checkbox Oral\)\) "true"
checkbox Antibiotico "true"
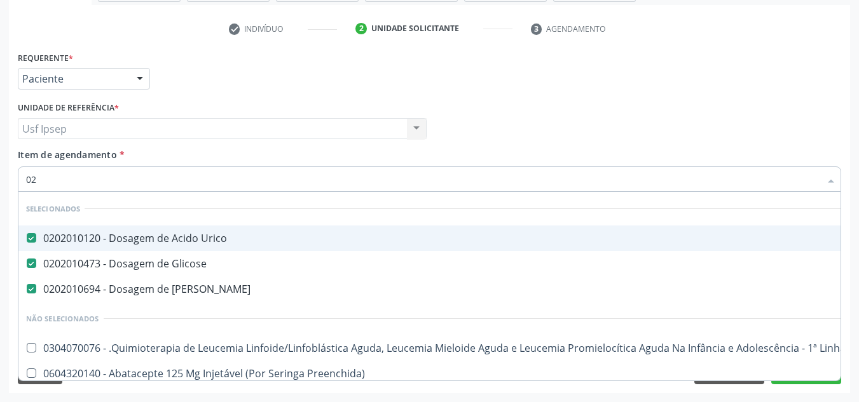
checkbox Extremidades "true"
checkbox Estomatologista "true"
checkbox Uretroscopia "true"
checkbox Comprimido\) "true"
checkbox Ml\) "true"
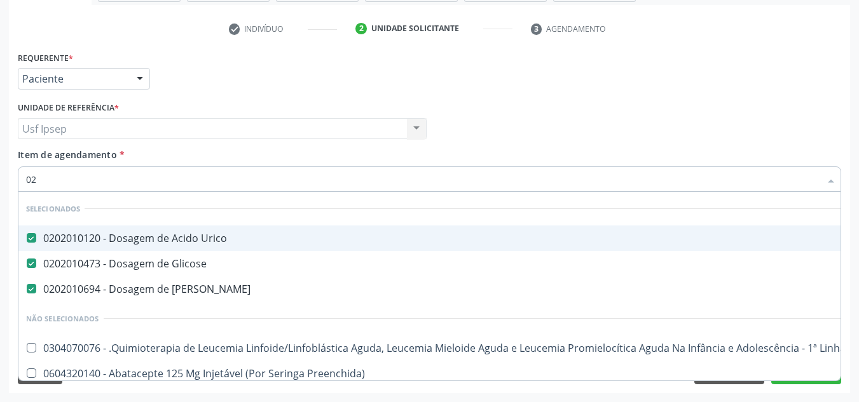
checkbox Ml\) "true"
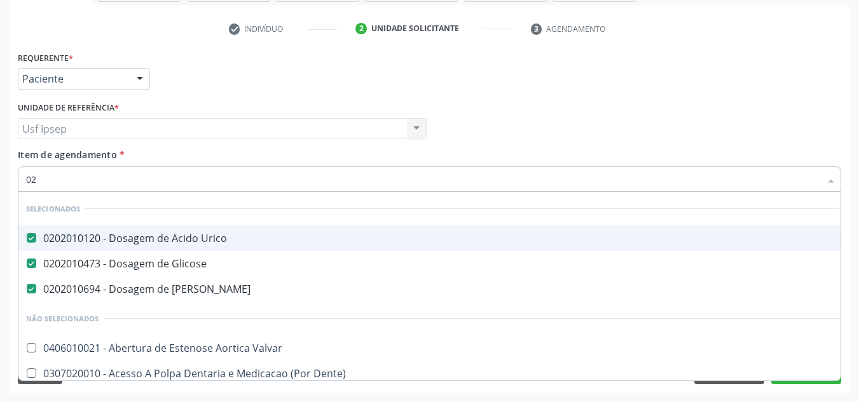
type input "020"
checkbox Terapeutica "true"
checkbox Urina "false"
checkbox Creatinina "true"
checkbox Anos\) "true"
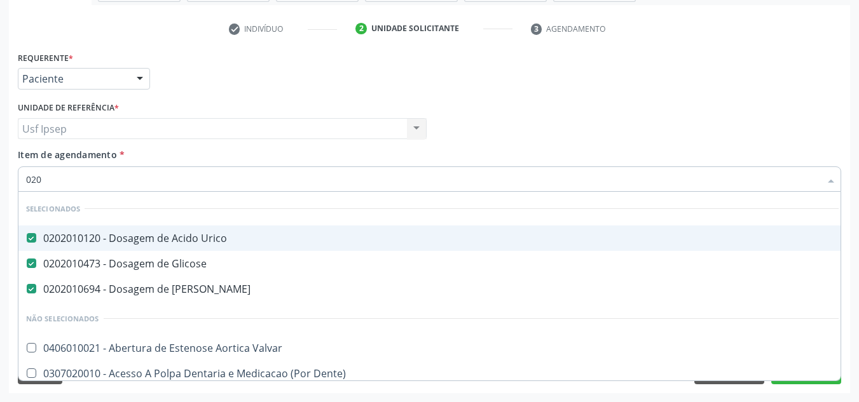
checkbox Descompressiva "true"
checkbox Osmolalidade "true"
checkbox Reumatoide "false"
checkbox Pernoite "true"
checkbox Pescoço "true"
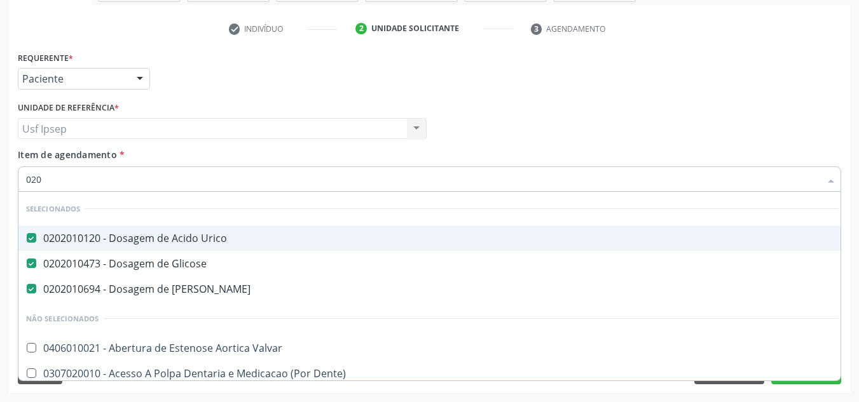
checkbox Artéria "true"
checkbox Pediátrico "true"
checkbox Total "false"
checkbox Creatinina "false"
checkbox \(Tsh\) "false"
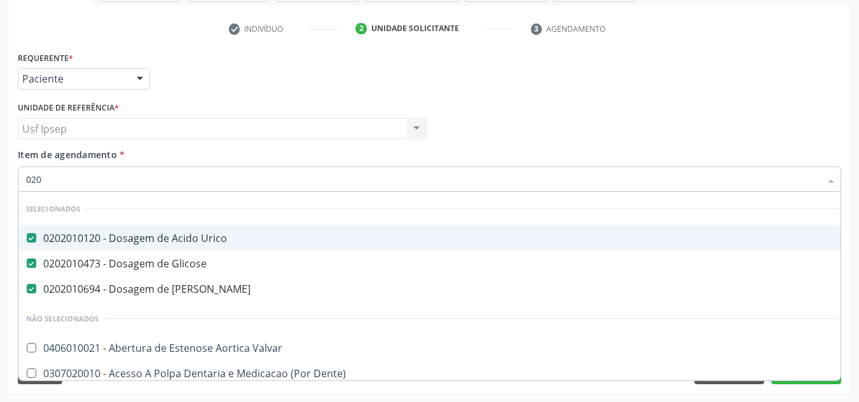
checkbox Reativa "false"
checkbox \(Tgo\) "false"
checkbox \(Tgp\) "false"
type input "0202"
checkbox Urina "true"
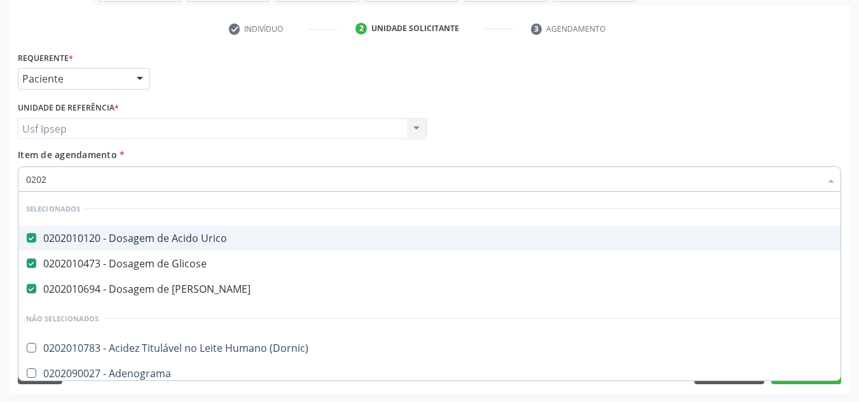
checkbox Creatinina "false"
checkbox Reumatoide "true"
checkbox Total "true"
checkbox Creatinina "true"
checkbox \(Tsh\) "true"
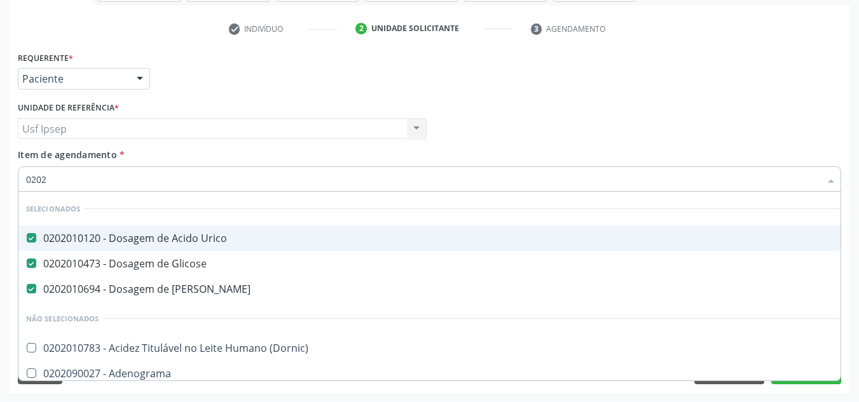
checkbox Reativa "true"
checkbox \(Tgo\) "true"
checkbox \(Tgp\) "true"
checkbox Triglicerideos "true"
checkbox Completo "true"
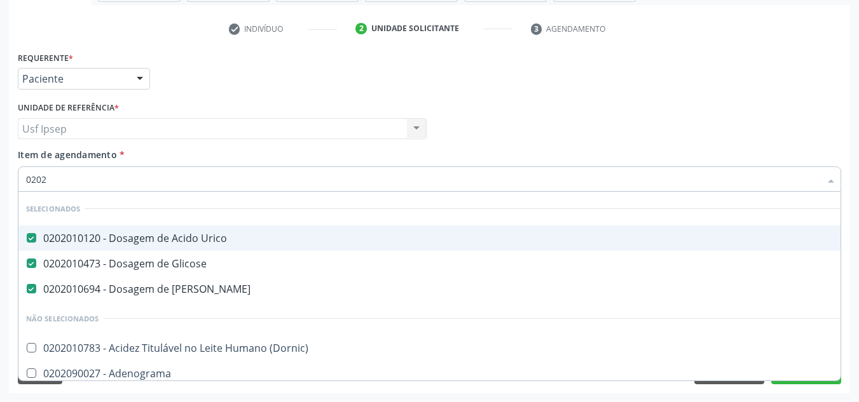
checkbox Zoster "false"
checkbox Mão\) "false"
checkbox Oncologia "false"
type input "02020"
checkbox Bandas\) "true"
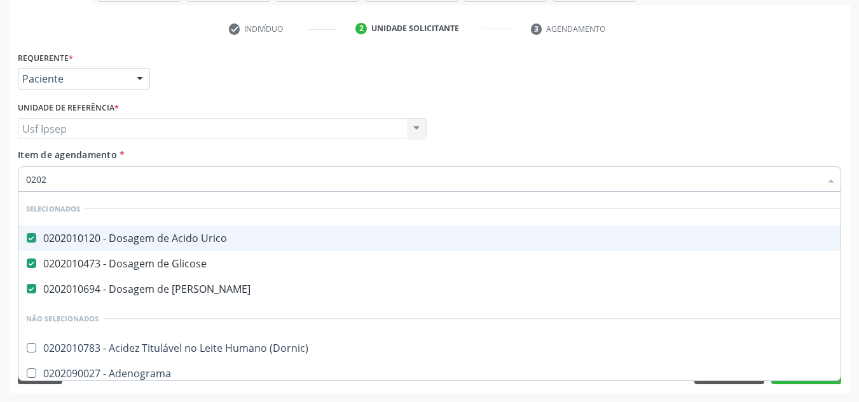
checkbox Reumatoide "false"
checkbox Barbituratos "true"
checkbox Calcio "true"
checkbox Total "false"
checkbox Creatinina "false"
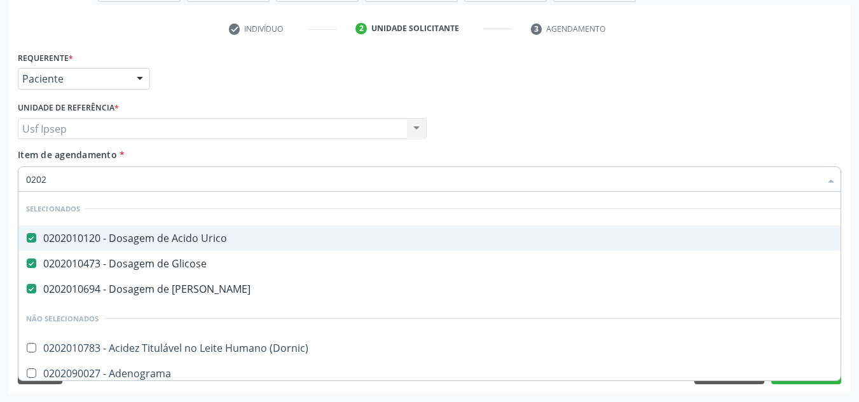
checkbox Alcalina "true"
checkbox \(Tsh\) "false"
checkbox Insulina "true"
checkbox Prolactina "true"
checkbox Funcional "true"
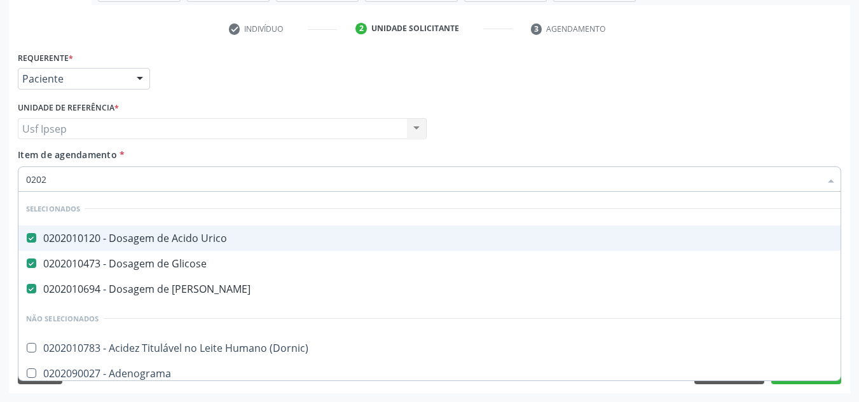
checkbox Reativa "false"
checkbox Funcional "true"
checkbox \(Tgo\) "false"
checkbox \(Tgp\) "false"
checkbox Triglicerideos "false"
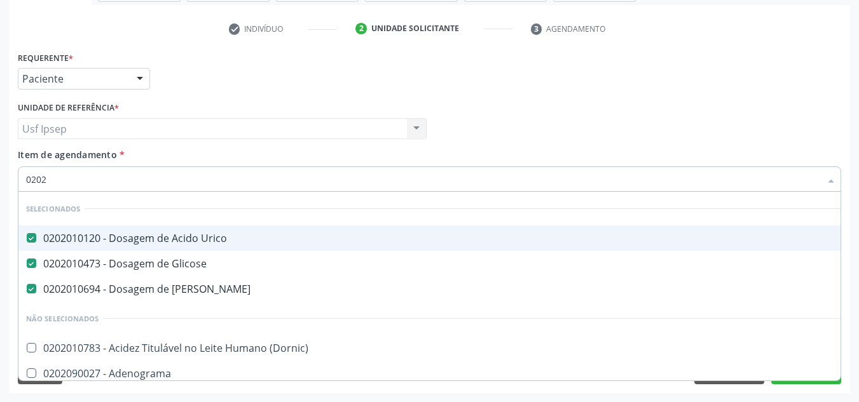
checkbox Zinco "true"
checkbox Completo "false"
type input "020201"
checkbox Urina "false"
checkbox Molecular "true"
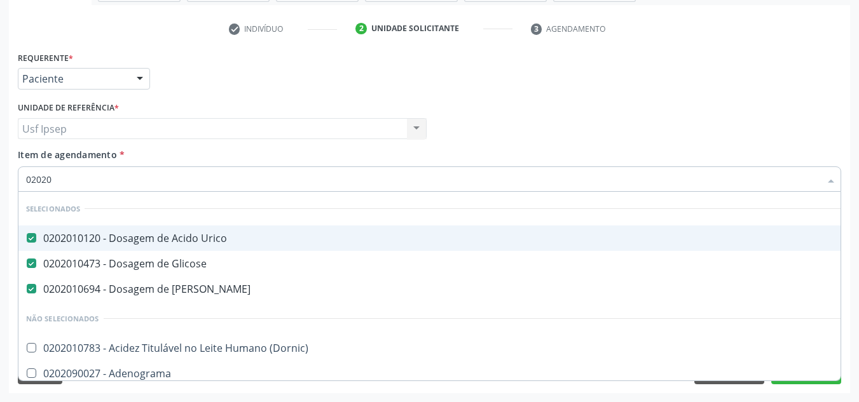
checkbox Gestante "true"
checkbox Reumatoide "false"
checkbox 17-Alfa-Hidroxiprogesterona "true"
checkbox Totais "true"
checkbox D "true"
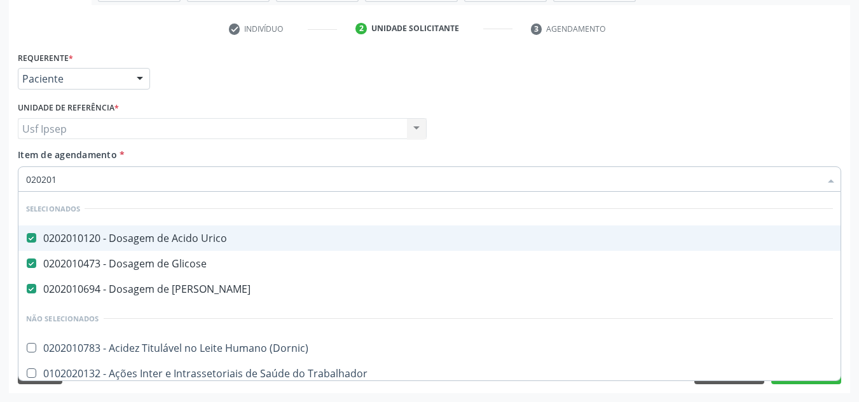
type input "0202010"
checkbox Fracoes "true"
checkbox Ionizavel "true"
checkbox Total "false"
checkbox Creatinina "false"
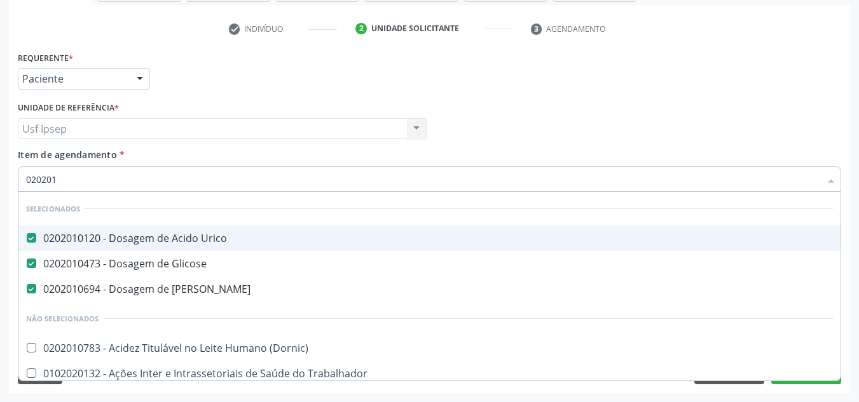
checkbox Leucino-Aminopeptidase "true"
checkbox Lipase "true"
checkbox Muco-Proteinas "true"
checkbox \(Tgo\) "false"
type input "02020105"
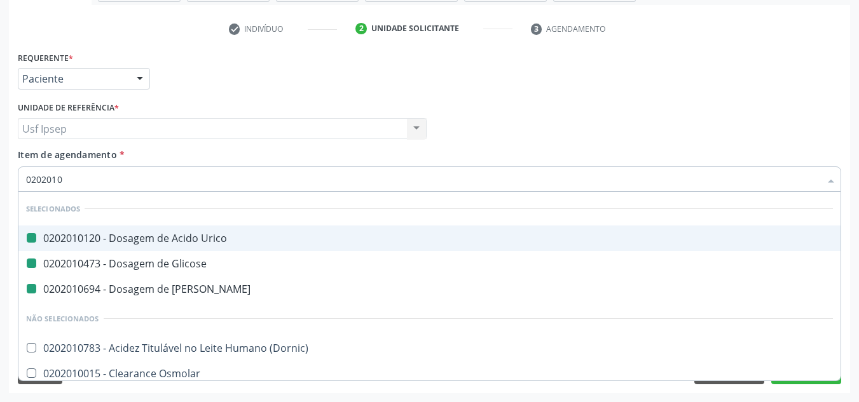
checkbox Urico "false"
checkbox Glicose "false"
checkbox Ureia "false"
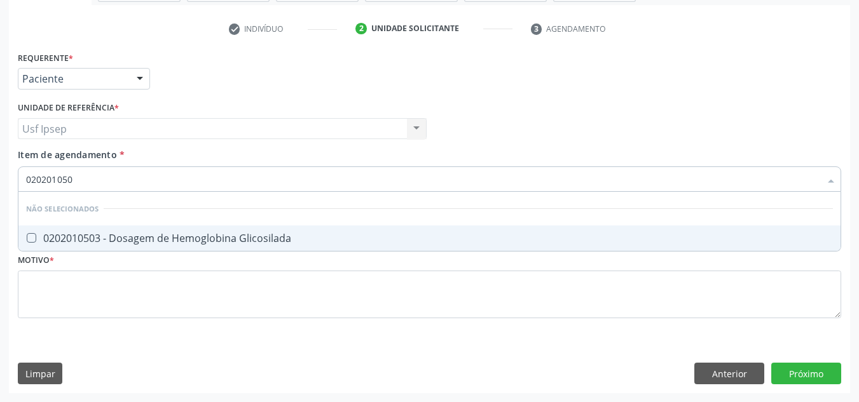
type input "0202010503"
click at [31, 240] on Glicosilada at bounding box center [32, 238] width 10 height 10
click at [27, 240] on Glicosilada "checkbox" at bounding box center [22, 238] width 8 height 8
checkbox Glicosilada "true"
click at [76, 181] on input "0202010503" at bounding box center [423, 179] width 794 height 25
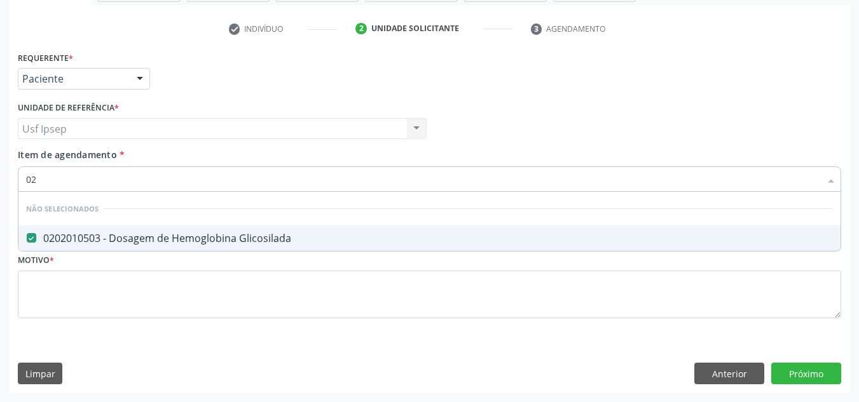
type input "0"
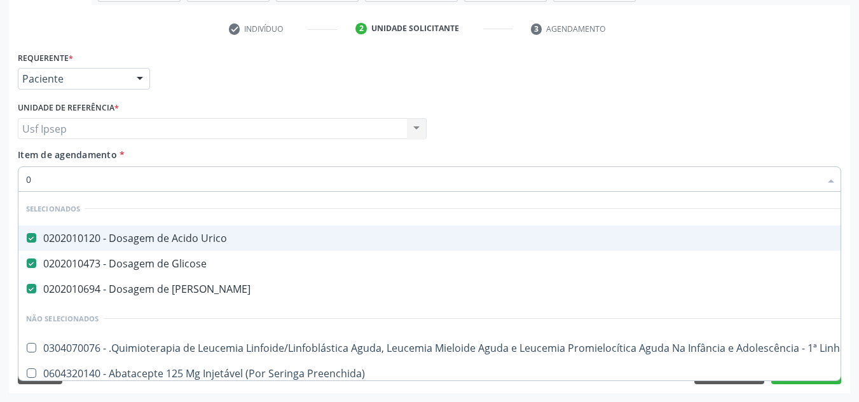
type input "02"
checkbox Coração "true"
checkbox Urina "false"
checkbox Oral\)\) "true"
checkbox Antibiotico "true"
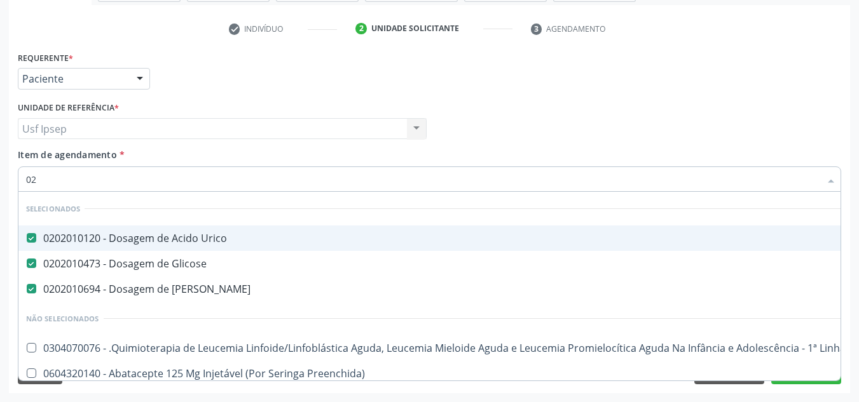
checkbox Extremidades "true"
checkbox Geral "true"
checkbox Estomatologista "true"
checkbox Uretroscopia "true"
checkbox Comprimido\) "true"
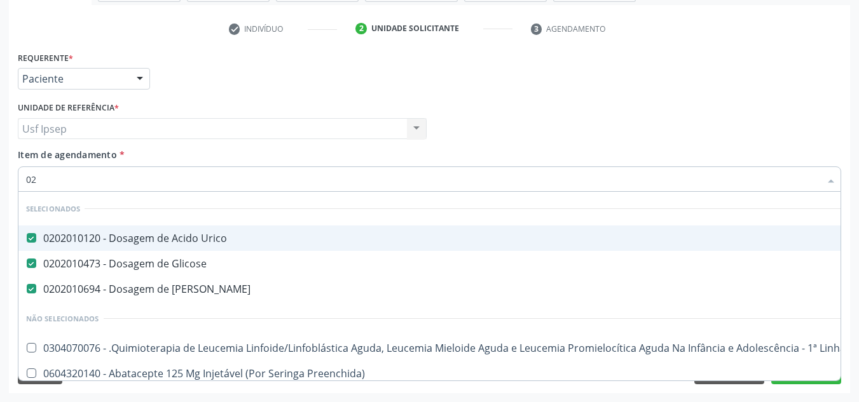
checkbox Ml\) "true"
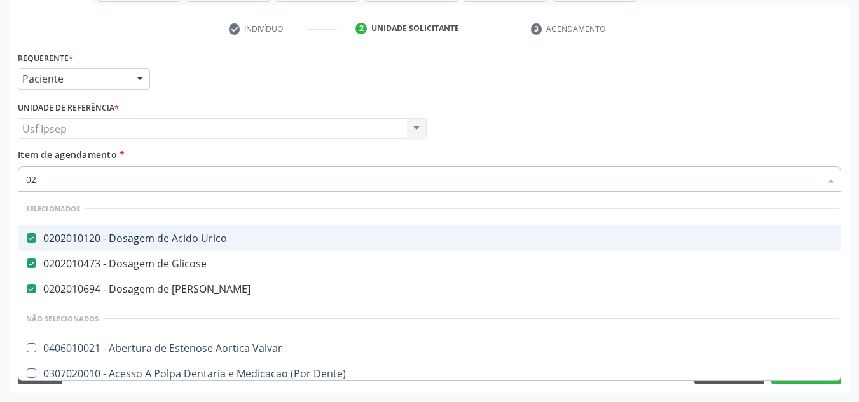
type input "020"
checkbox Terapeutica "true"
checkbox Urina "false"
checkbox Creatinina "true"
checkbox Anos\) "true"
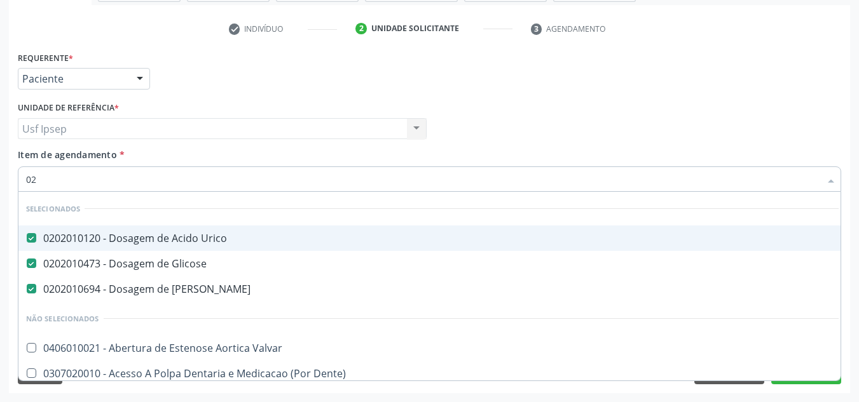
checkbox Descompressiva "true"
checkbox Dosagens\) "true"
checkbox Osmolalidade "true"
checkbox Reumatoide "false"
checkbox Pernoite "true"
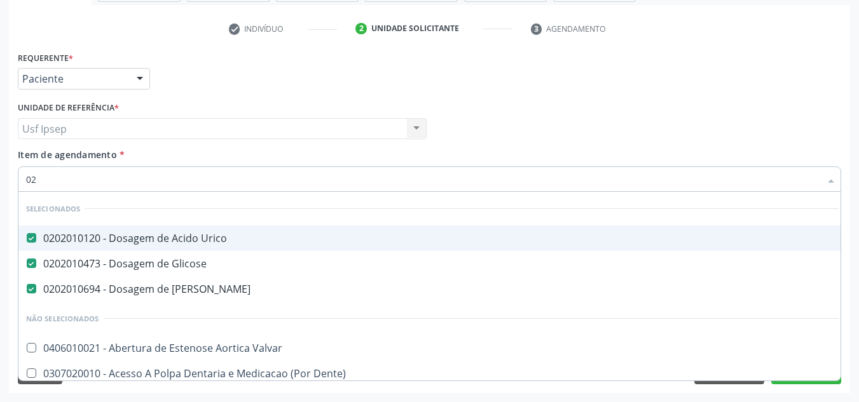
checkbox Pescoço "true"
checkbox Artéria "true"
checkbox Pediátrico "true"
checkbox Total "false"
checkbox Creatinina "false"
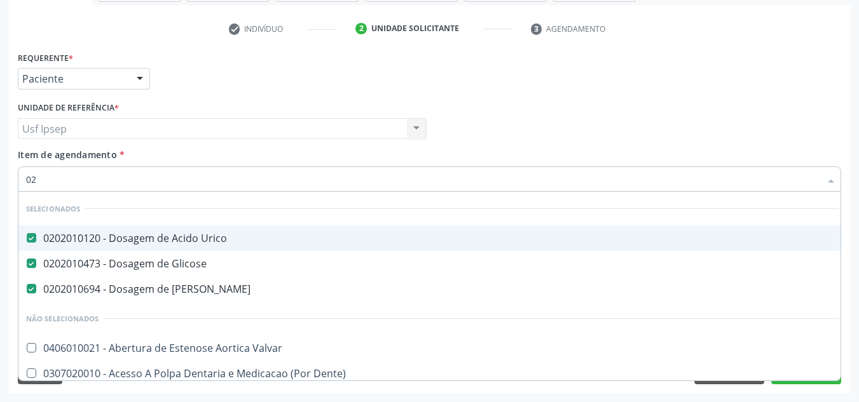
checkbox Glicosilada "false"
checkbox \(Tsh\) "false"
checkbox Reativa "false"
checkbox \(Tgo\) "false"
checkbox \(Tgp\) "false"
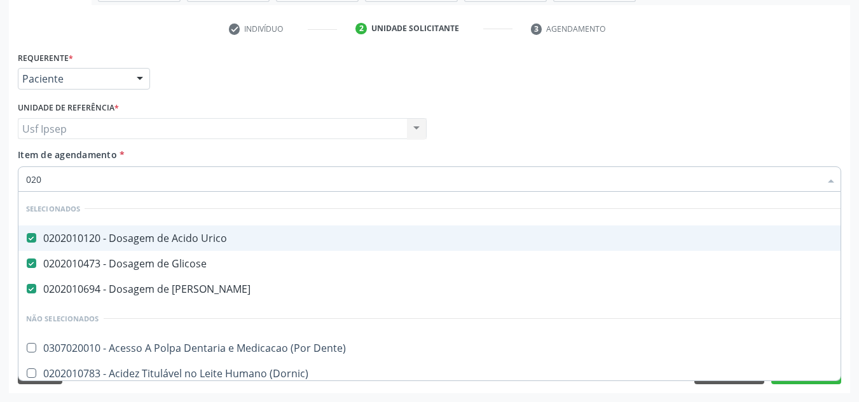
type input "0202"
checkbox Capsula\) "true"
checkbox Urina "false"
checkbox Não\) "true"
checkbox Puncao "true"
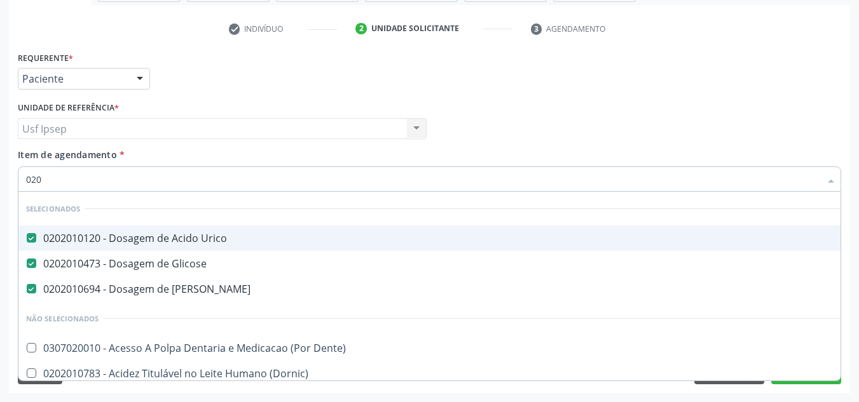
checkbox Aberto\) "true"
checkbox Percutanea "true"
checkbox 8F "true"
checkbox Ativa "true"
checkbox Pancreas "true"
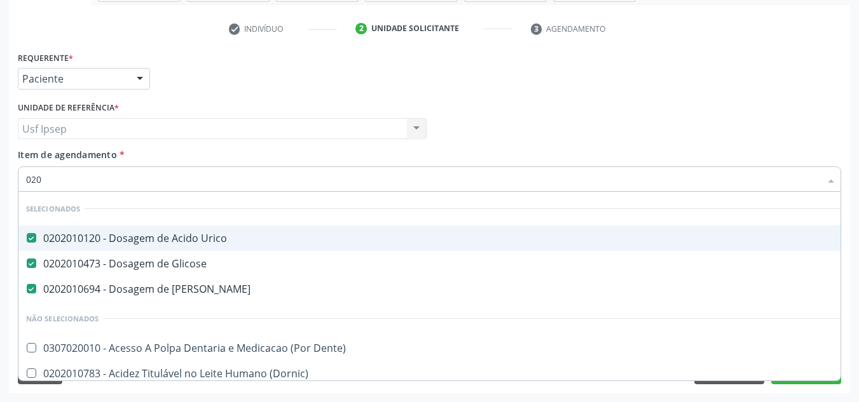
checkbox Paratireoides "true"
checkbox 67 "true"
checkbox Colo "true"
checkbox Reumatoide "false"
checkbox Total "false"
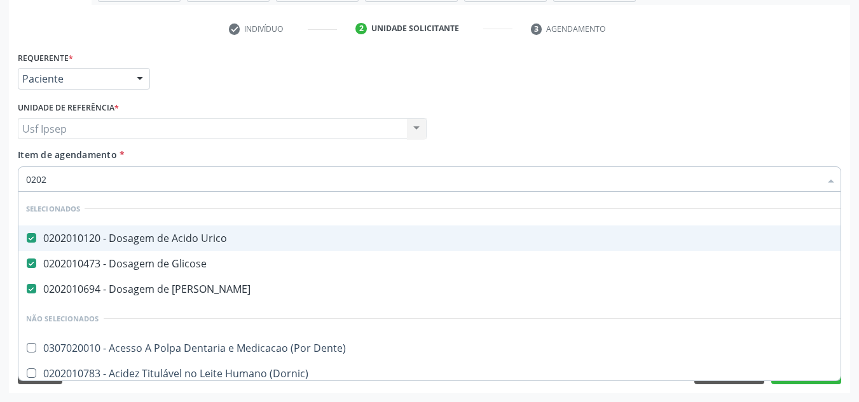
checkbox Creatinina "false"
type input "02020"
checkbox Bandas\) "true"
checkbox Reumatoide "false"
checkbox Barbituratos "true"
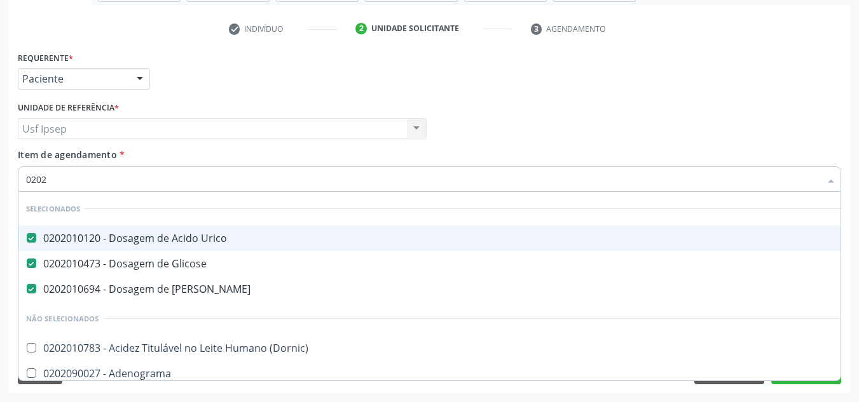
checkbox Calcio "true"
checkbox Total "false"
checkbox Creatinina "false"
checkbox Serico "true"
checkbox Alcalina "true"
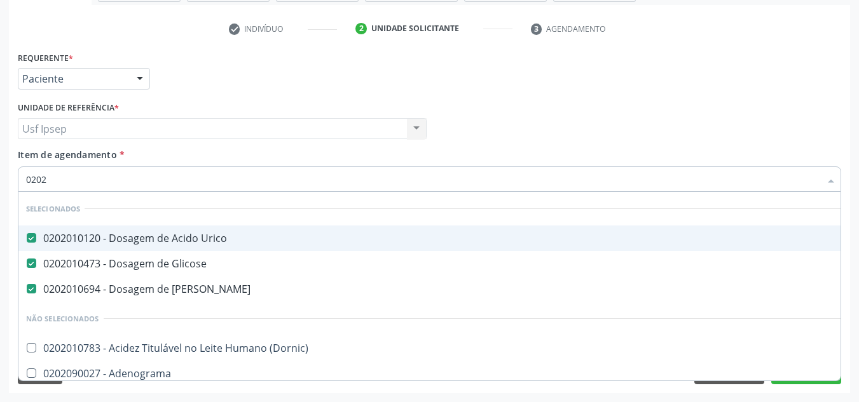
checkbox Glicosilada "false"
checkbox \(Tsh\) "false"
checkbox Insulina "true"
checkbox Prolactina "true"
checkbox Funcional "true"
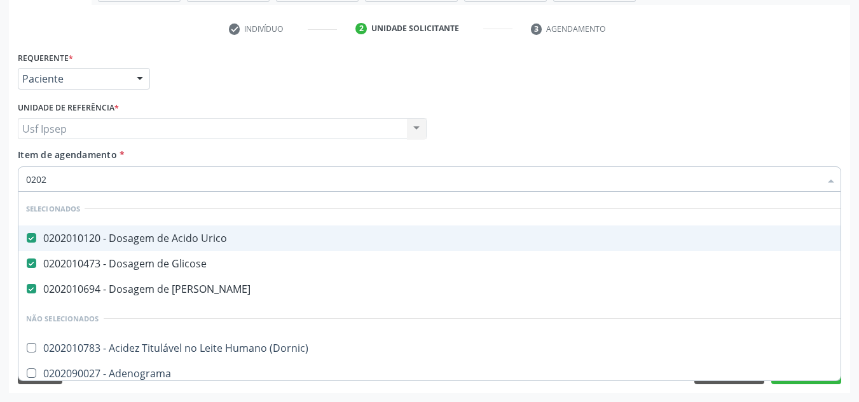
checkbox Reativa "false"
checkbox Funcional "true"
checkbox \(Tgo\) "false"
checkbox \(Tgp\) "false"
checkbox Triglicerideos "false"
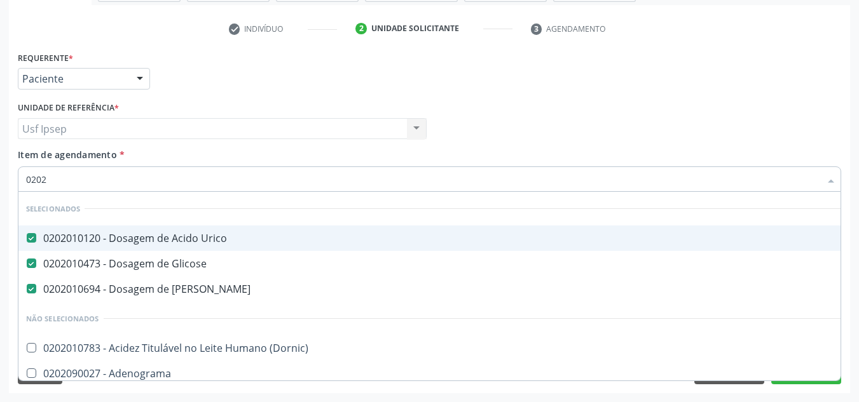
checkbox Zinco "true"
checkbox Completo "false"
type input "020206"
checkbox Urico "false"
checkbox Glicose "false"
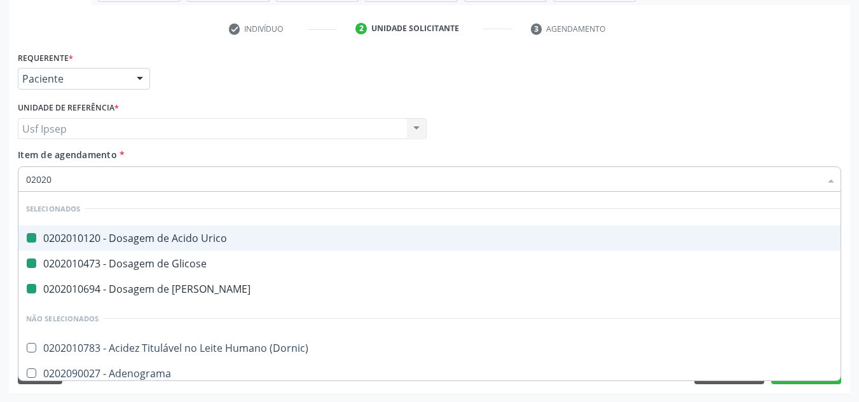
checkbox Ureia "false"
checkbox Urina "false"
checkbox Clamidia "true"
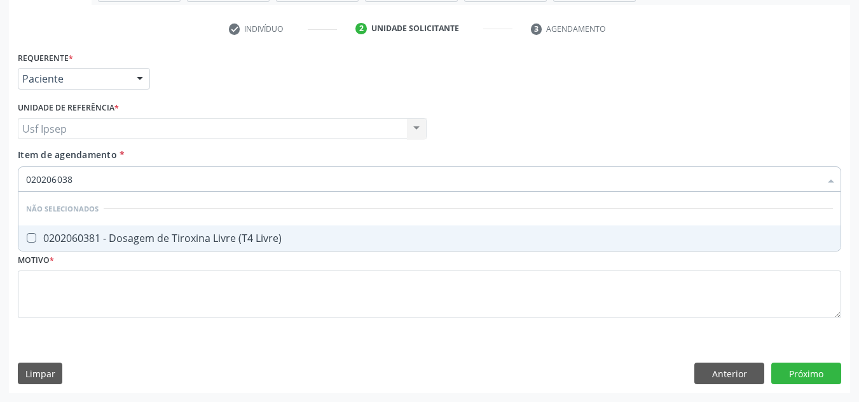
type input "0202060381"
click at [31, 235] on Livre\) at bounding box center [32, 238] width 10 height 10
click at [27, 235] on Livre\) "checkbox" at bounding box center [22, 238] width 8 height 8
checkbox Livre\) "true"
click at [82, 181] on input "0202060381" at bounding box center [423, 179] width 794 height 25
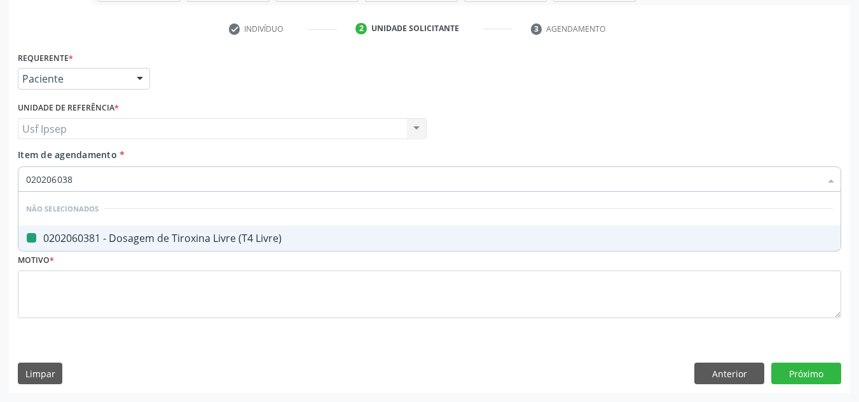
type input "02020603"
checkbox Livre\) "false"
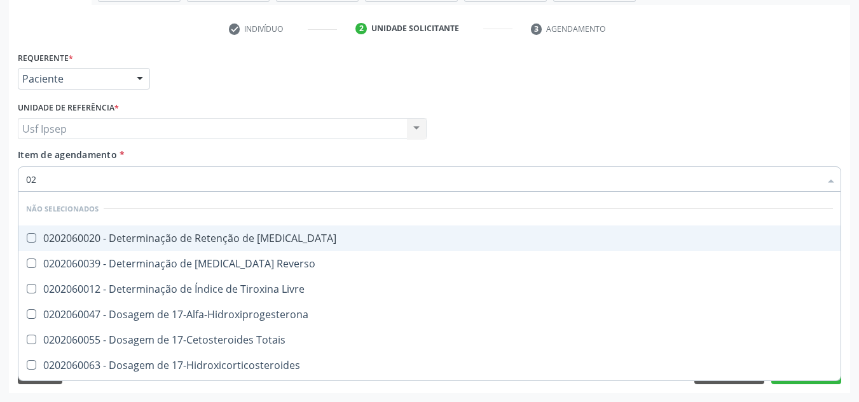
type input "0"
checkbox T3 "true"
checkbox Reverso "true"
checkbox Livre "true"
checkbox \(Serotonina\) "false"
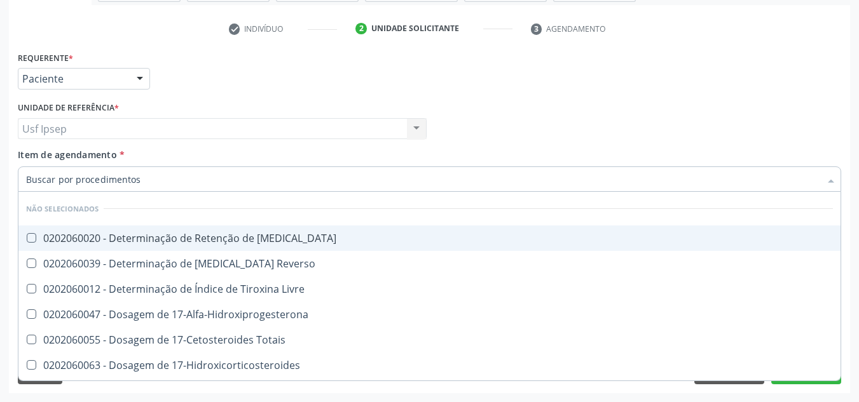
checkbox \(Tsh\) "false"
checkbox Renina "false"
checkbox Livre\) "false"
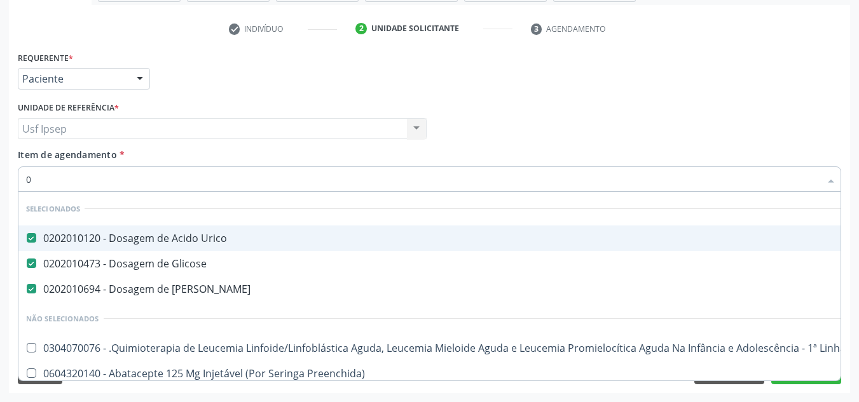
type input "02"
checkbox Coração "true"
checkbox Urina "false"
checkbox Oral\)\) "true"
checkbox Antibiotico "true"
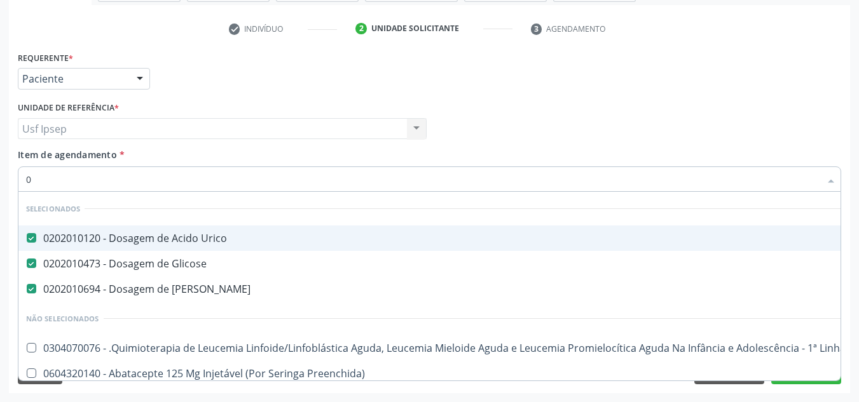
checkbox Extremidades "true"
checkbox Geral "true"
checkbox Estomatologista "true"
checkbox Uretroscopia "true"
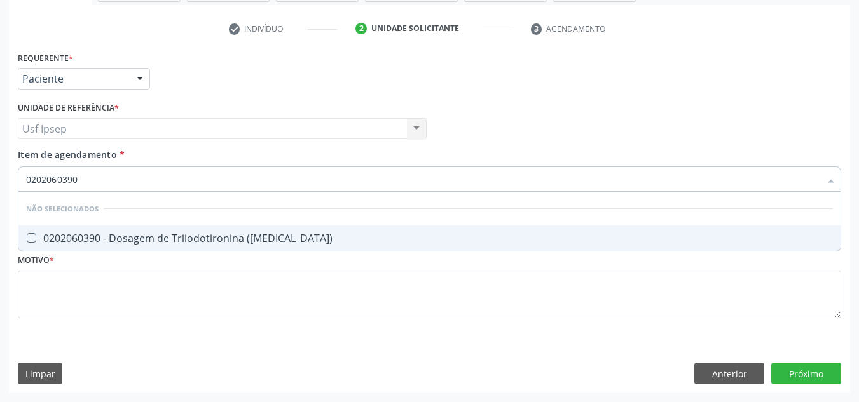
click at [25, 236] on div at bounding box center [23, 238] width 10 height 10
click at [79, 177] on input "0202060390" at bounding box center [423, 179] width 794 height 25
click at [81, 175] on input "0202060381" at bounding box center [423, 179] width 794 height 25
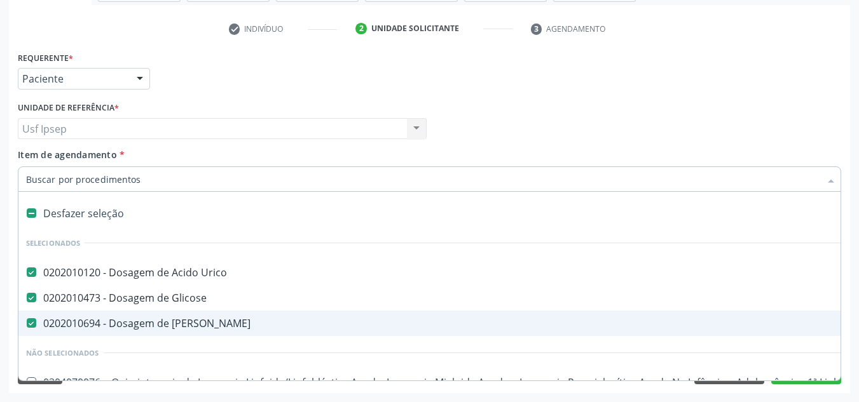
click at [746, 110] on div "Profissional Solicitante Por favor, selecione a Unidade de Atendimento primeiro…" at bounding box center [430, 124] width 830 height 50
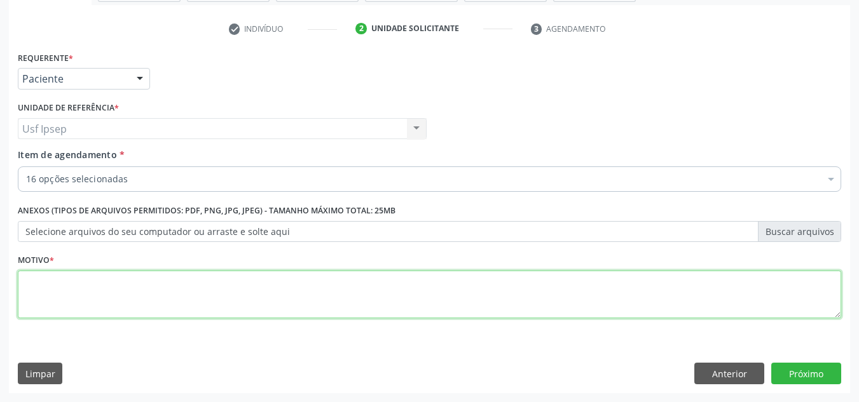
click at [38, 295] on textarea at bounding box center [429, 295] width 823 height 48
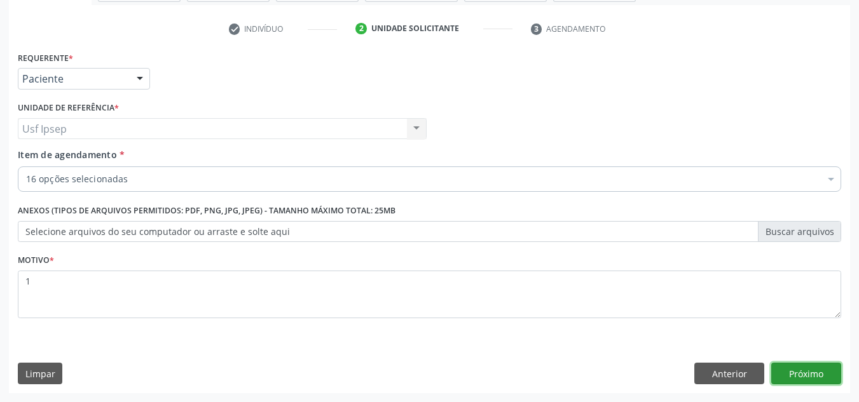
click at [795, 372] on button "Próximo" at bounding box center [806, 374] width 70 height 22
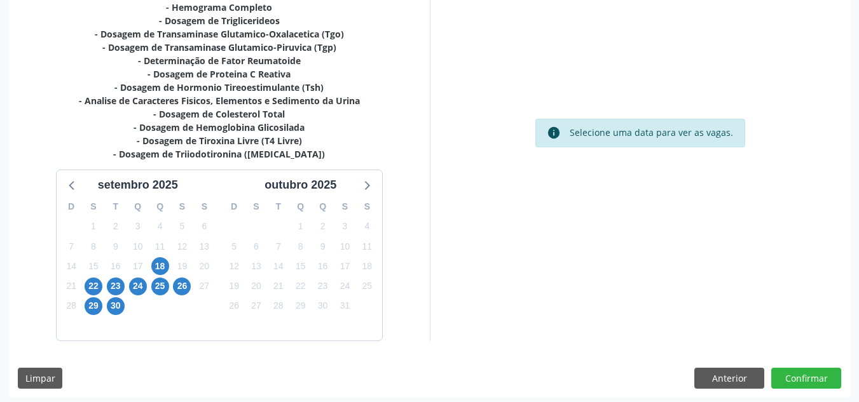
scroll to position [351, 0]
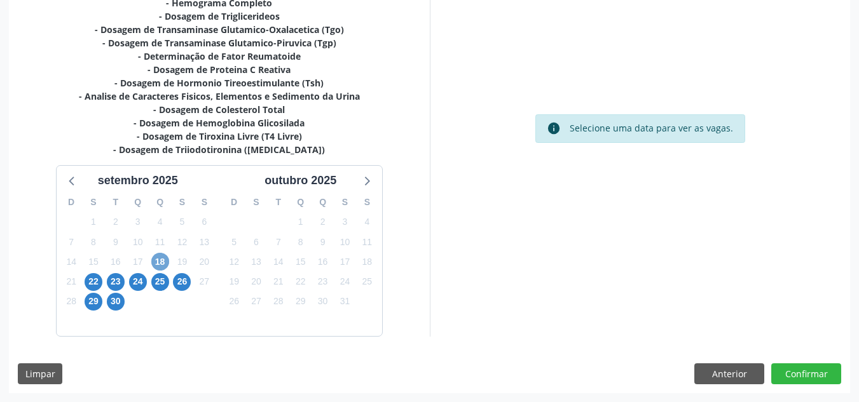
click at [161, 263] on span "18" at bounding box center [160, 262] width 18 height 18
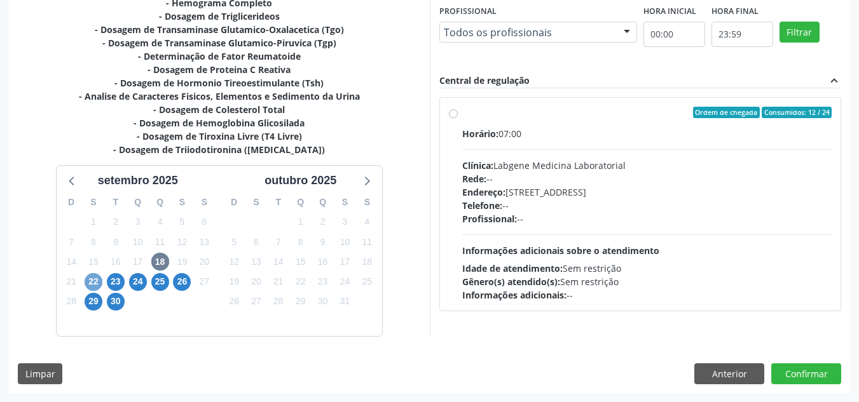
click at [89, 282] on span "22" at bounding box center [94, 282] width 18 height 18
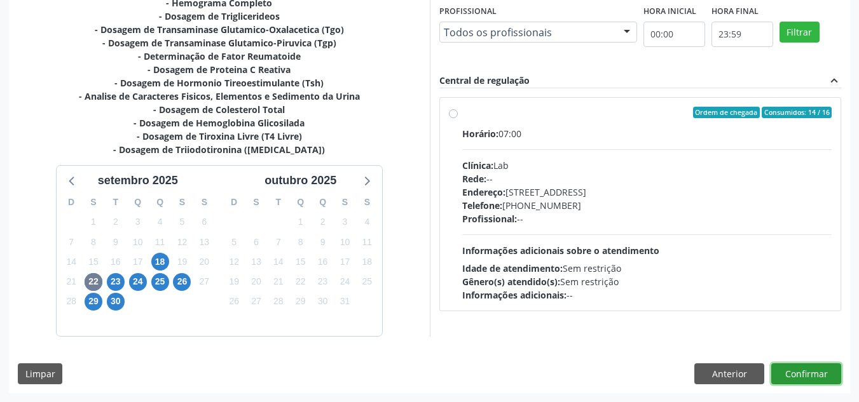
click at [812, 377] on button "Confirmar" at bounding box center [806, 375] width 70 height 22
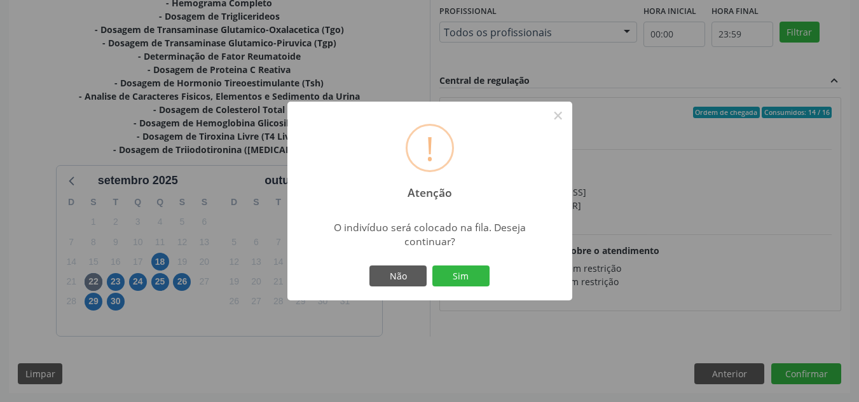
click at [513, 167] on div "! Atenção ×" at bounding box center [429, 156] width 285 height 109
click at [559, 114] on button "×" at bounding box center [558, 116] width 22 height 22
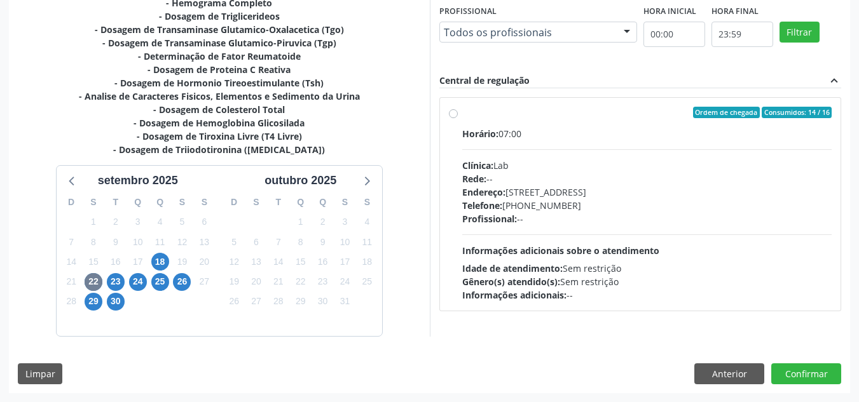
click at [462, 114] on label "Ordem de chegada Consumidos: 14 / 16 Horário: 07:00 Clínica: Lab Rede: -- Ender…" at bounding box center [647, 204] width 370 height 195
click at [455, 114] on input "Ordem de chegada Consumidos: 14 / 16 Horário: 07:00 Clínica: Lab Rede: -- Ender…" at bounding box center [453, 112] width 9 height 11
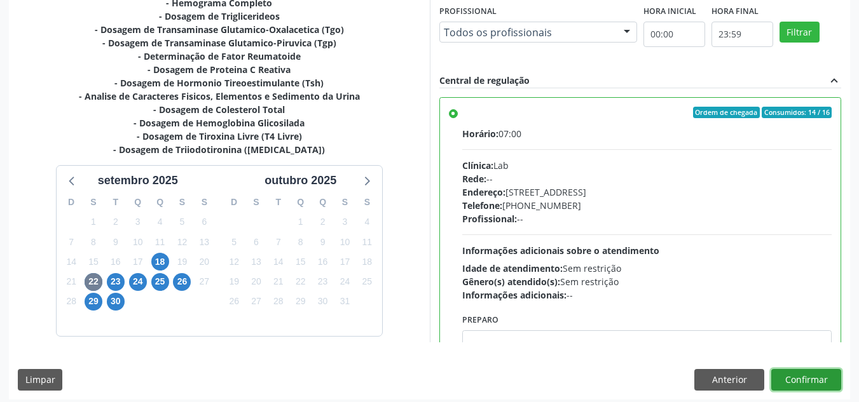
click at [804, 383] on button "Confirmar" at bounding box center [806, 380] width 70 height 22
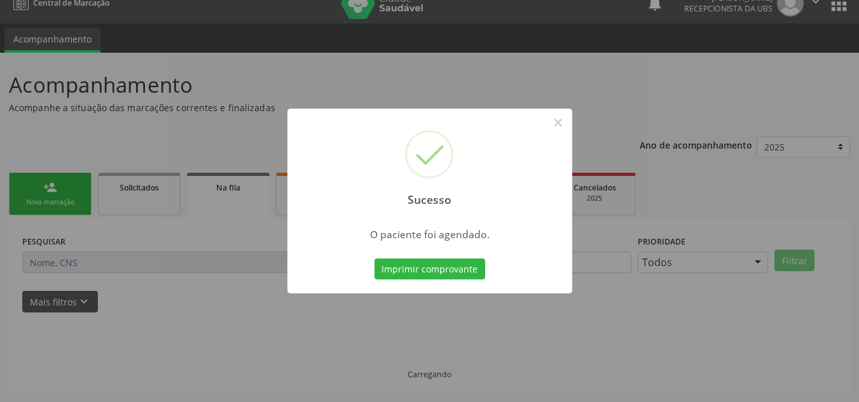
scroll to position [17, 0]
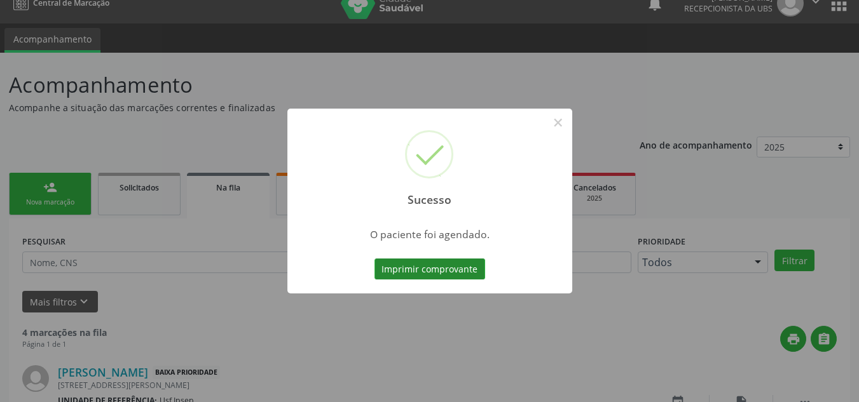
click at [388, 273] on button "Imprimir comprovante" at bounding box center [429, 270] width 111 height 22
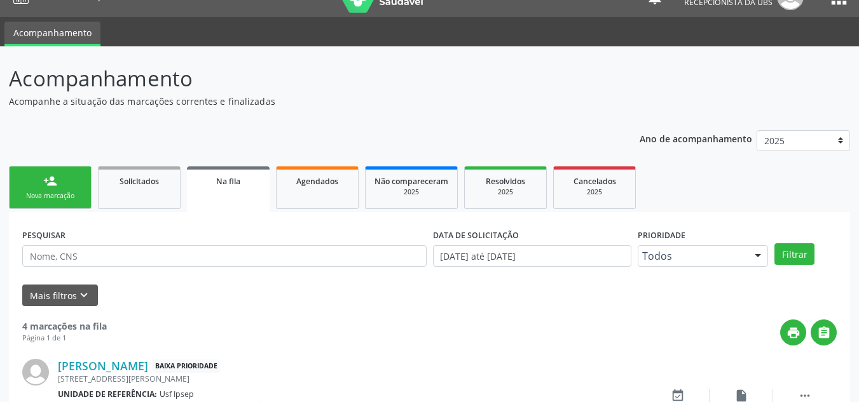
scroll to position [0, 0]
